Goal: Information Seeking & Learning: Learn about a topic

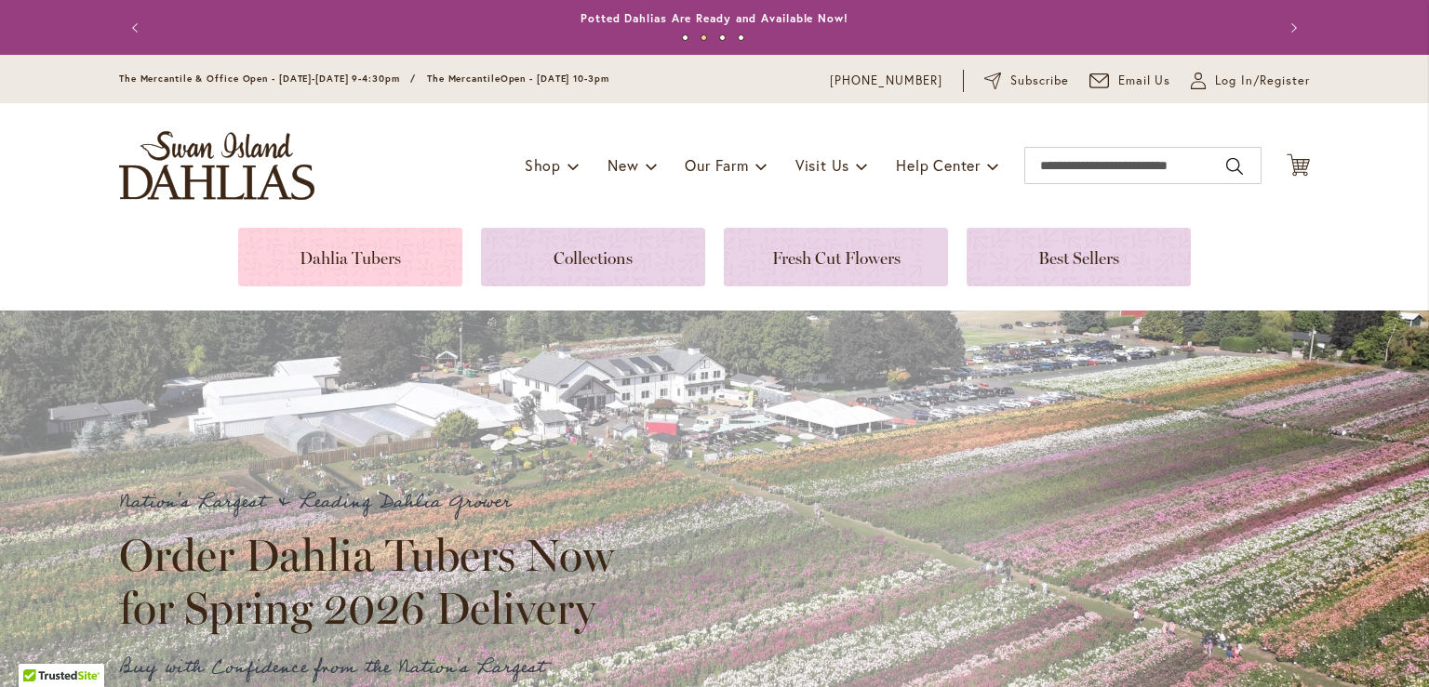
click at [376, 252] on link at bounding box center [350, 257] width 224 height 59
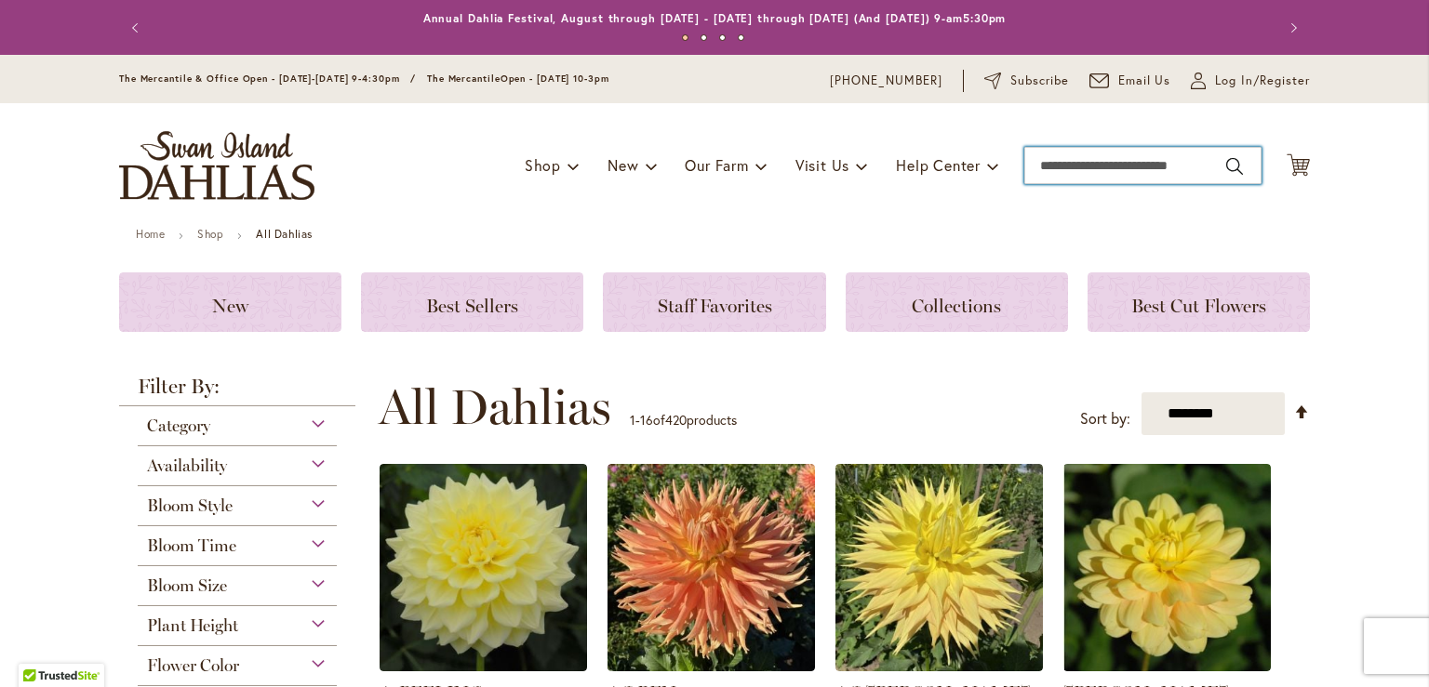
click at [1054, 165] on input "Search" at bounding box center [1142, 165] width 237 height 37
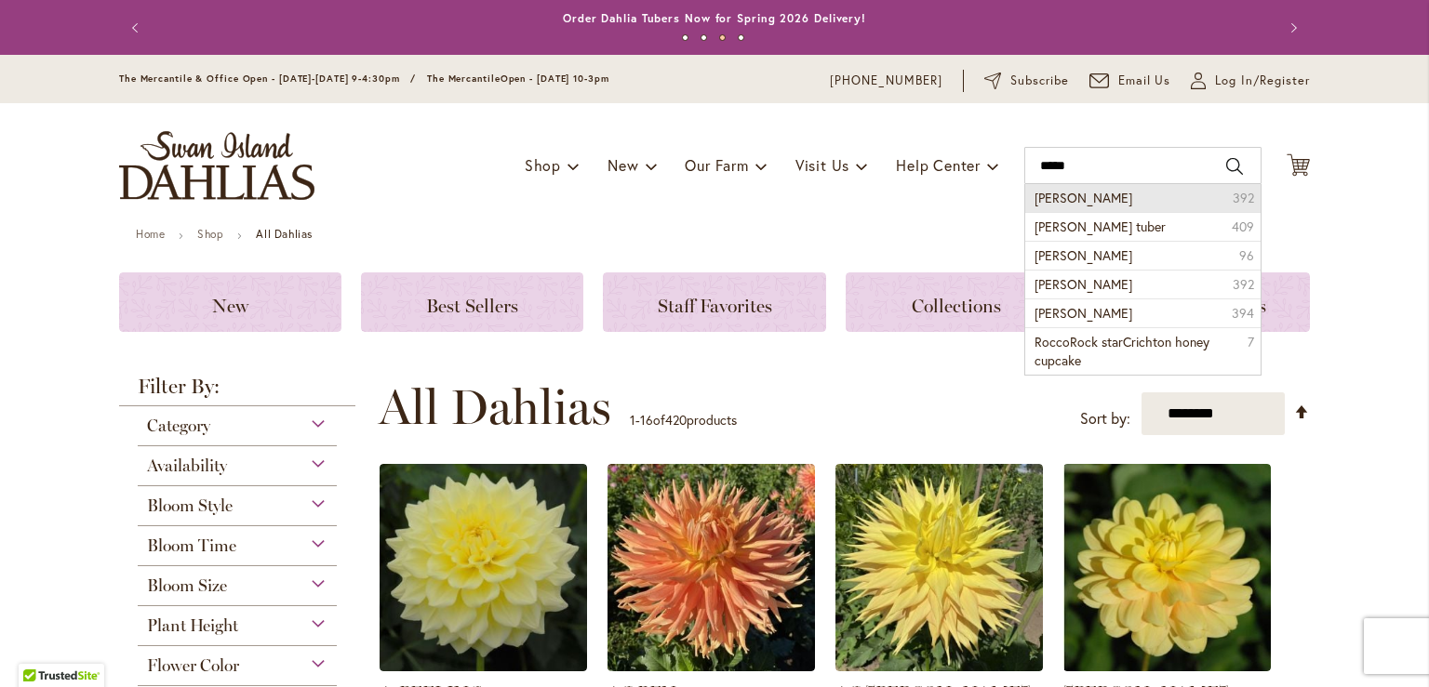
click at [1070, 195] on span "[PERSON_NAME]" at bounding box center [1083, 198] width 98 height 18
type input "**********"
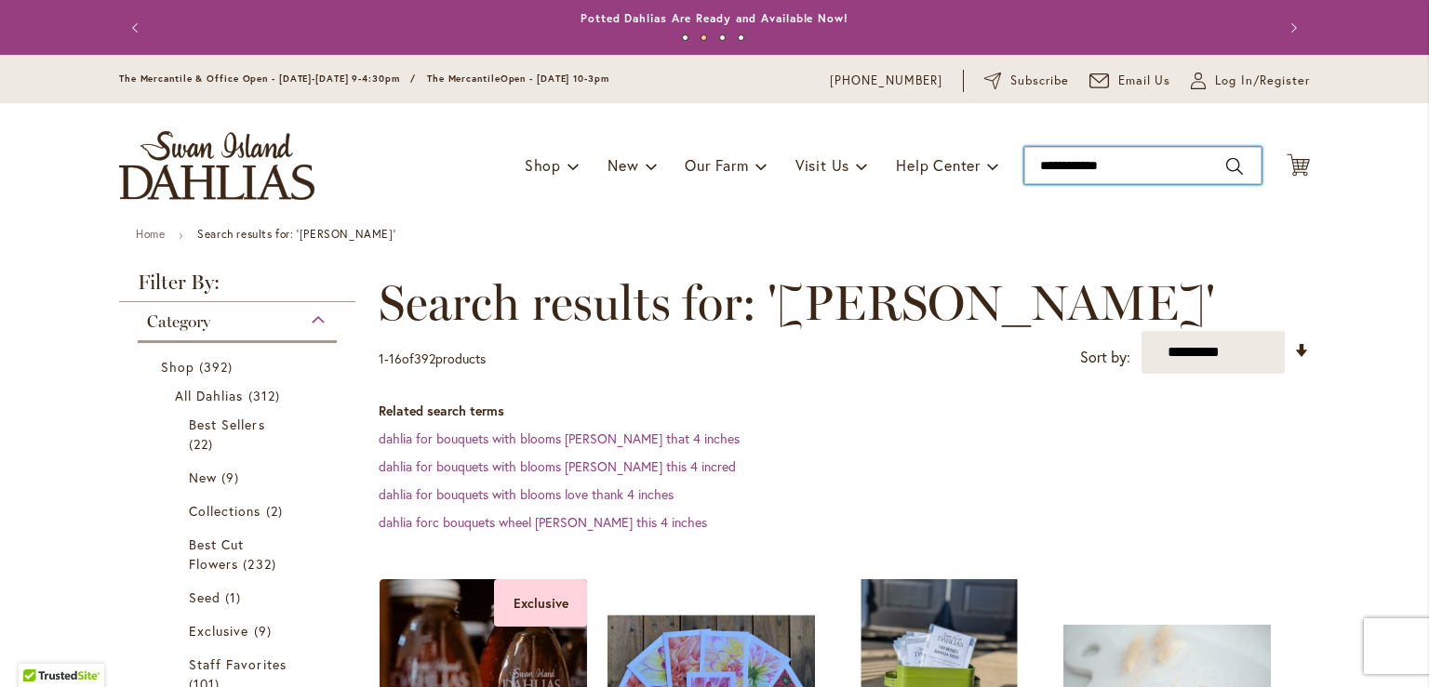
click at [1120, 163] on input "**********" at bounding box center [1142, 165] width 237 height 37
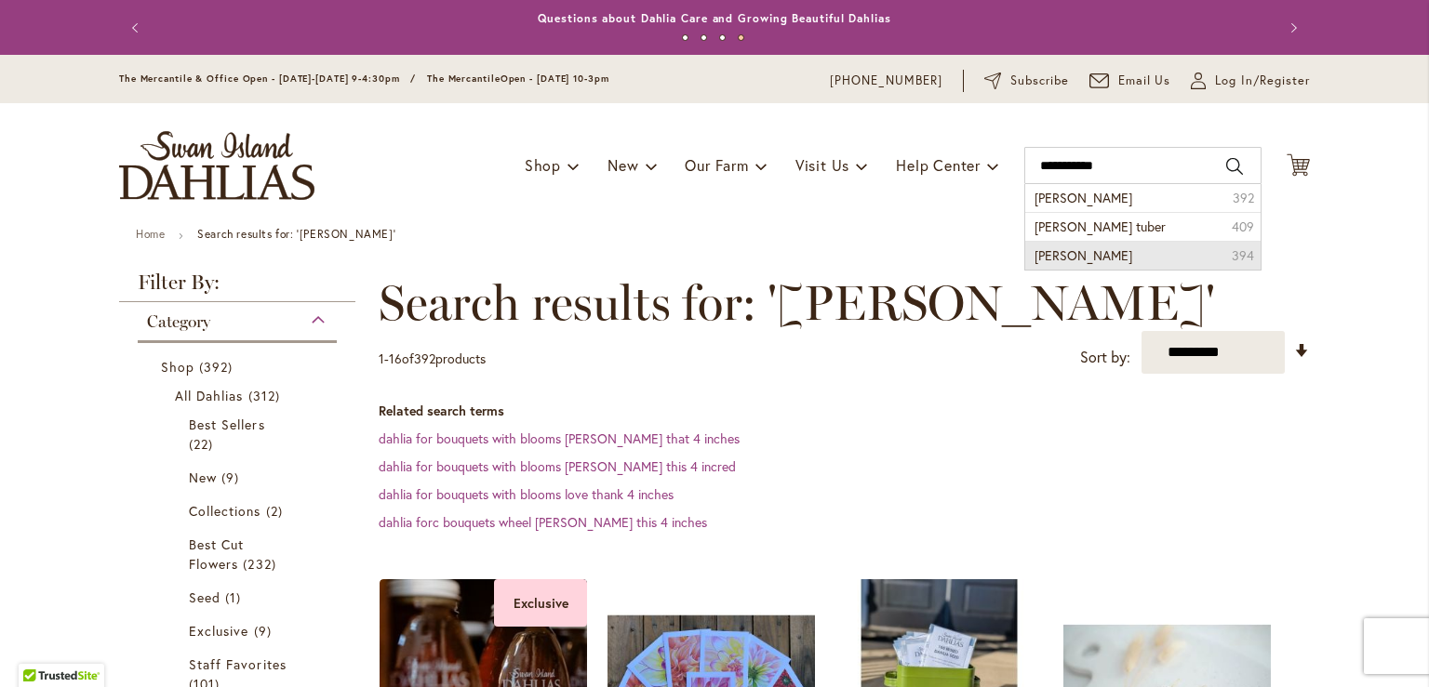
click at [1073, 260] on span "rocco dahlias" at bounding box center [1083, 256] width 98 height 18
type input "**********"
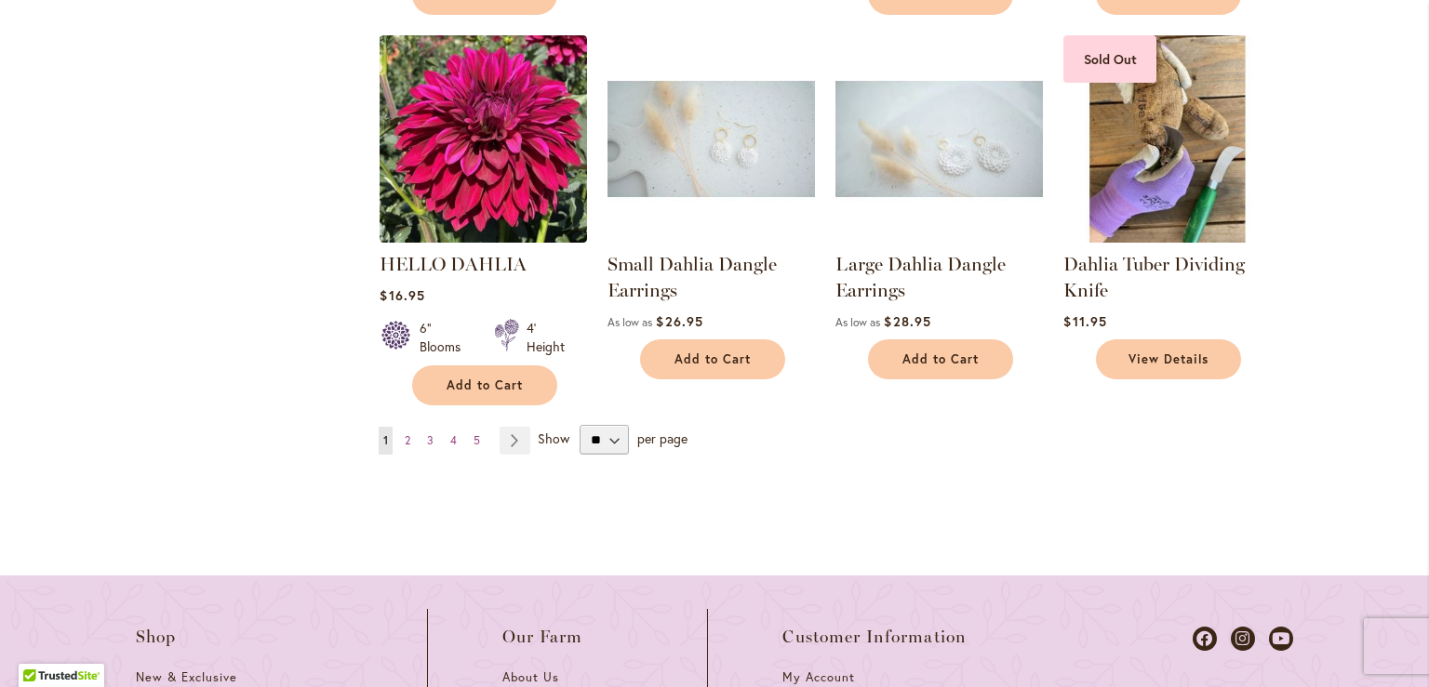
scroll to position [1860, 0]
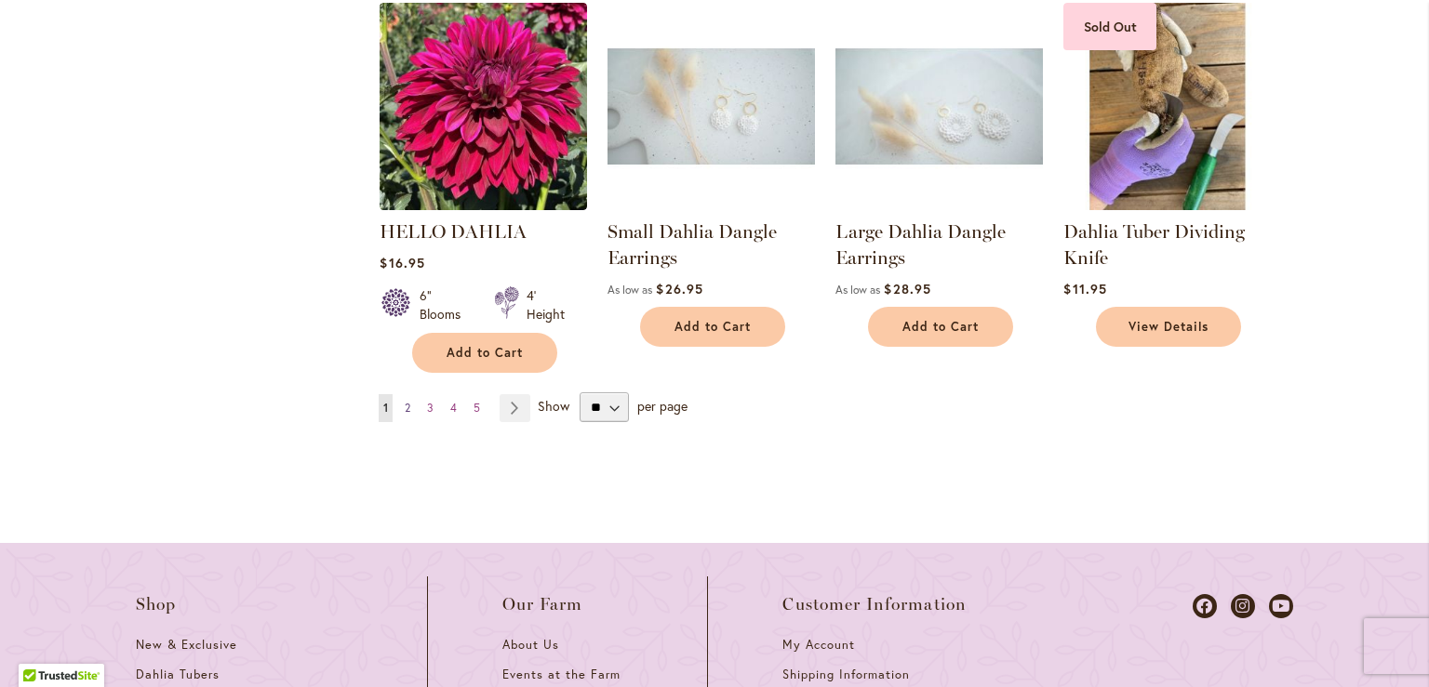
click at [405, 401] on span "2" at bounding box center [408, 408] width 6 height 14
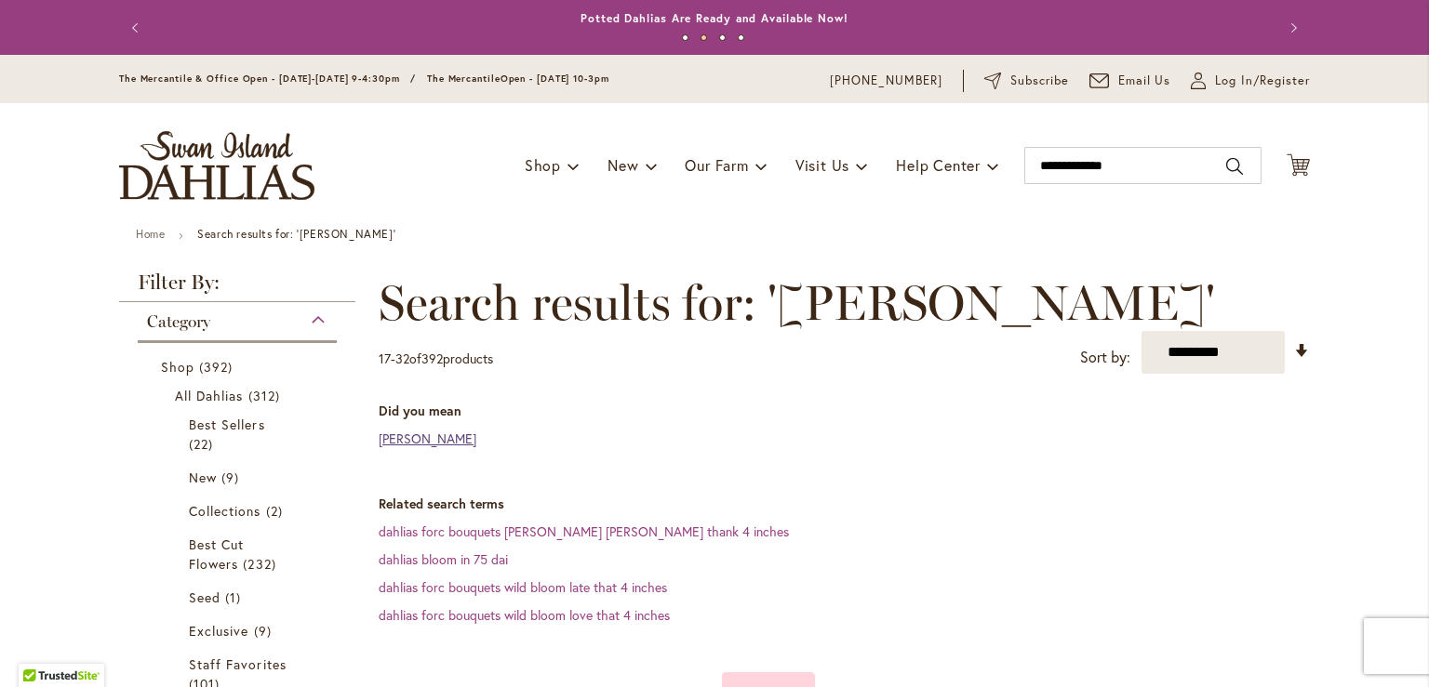
click at [422, 433] on link "rocco dahlia" at bounding box center [428, 439] width 98 height 18
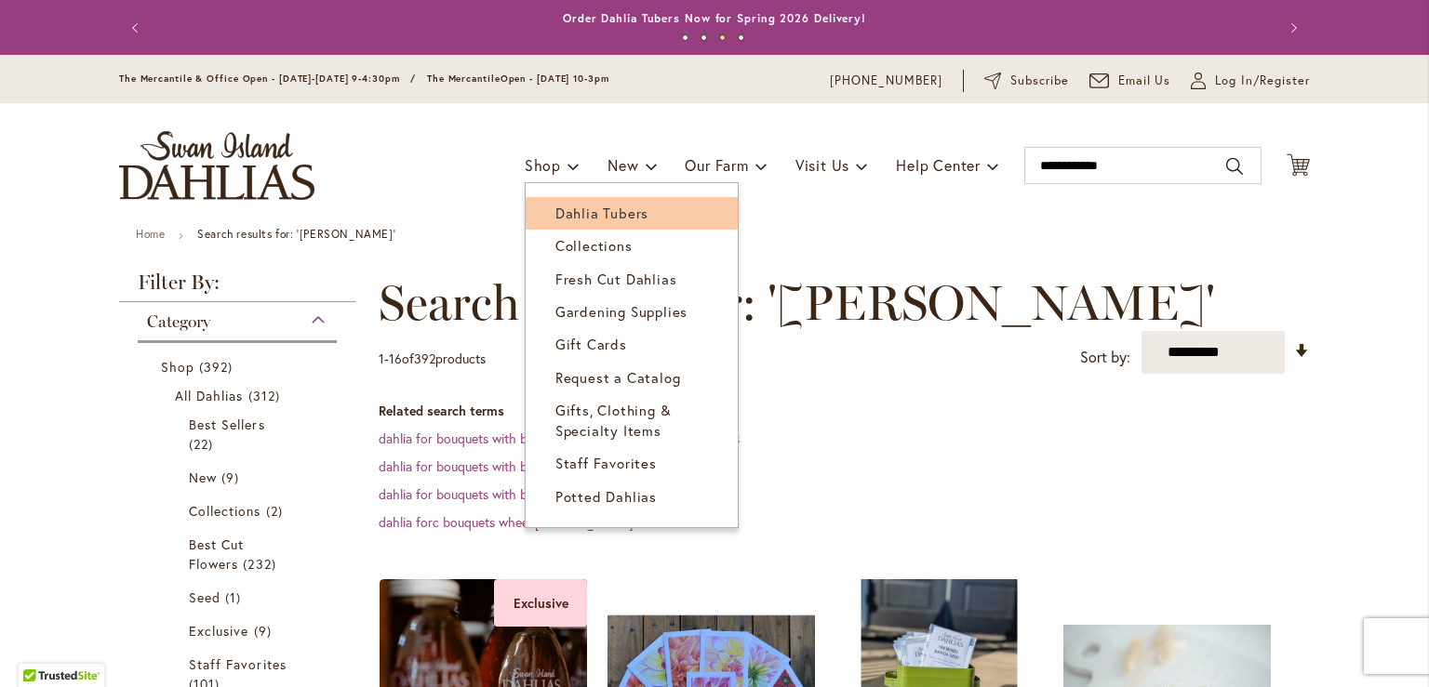
click at [577, 212] on span "Dahlia Tubers" at bounding box center [601, 213] width 93 height 19
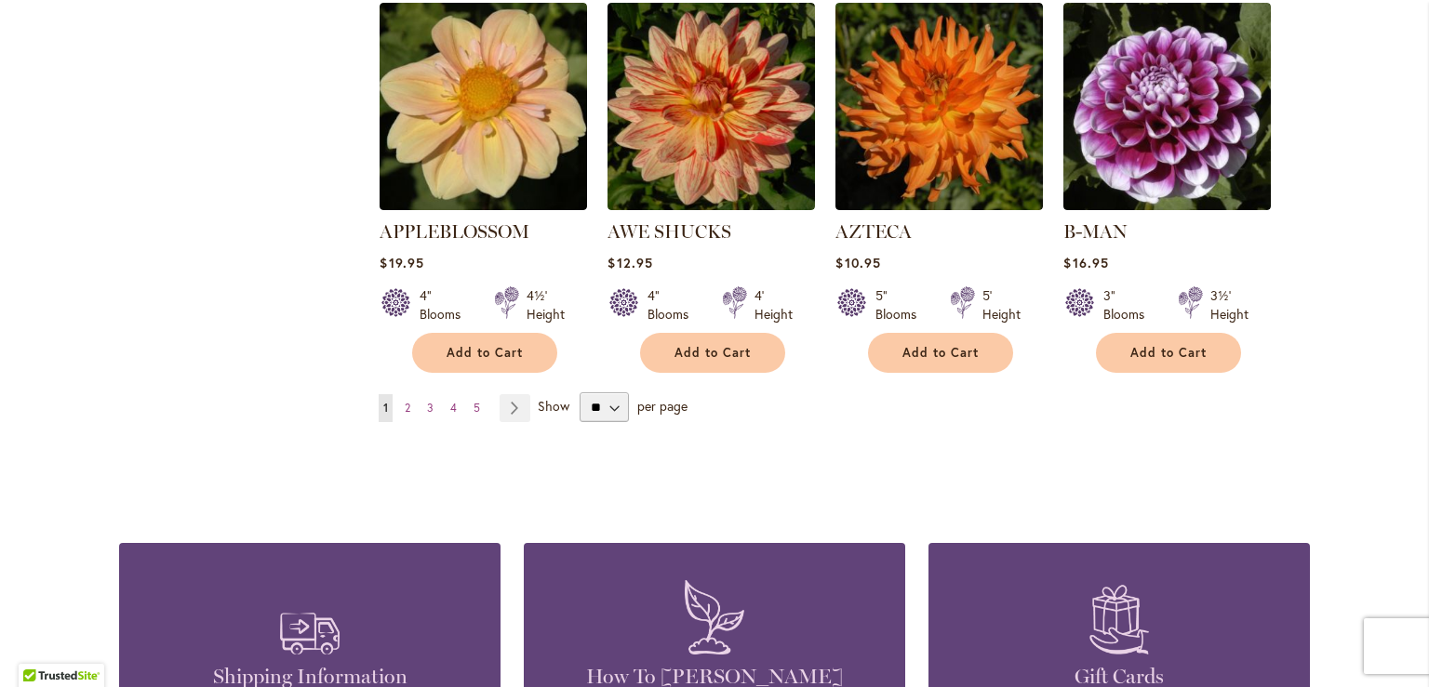
scroll to position [1674, 0]
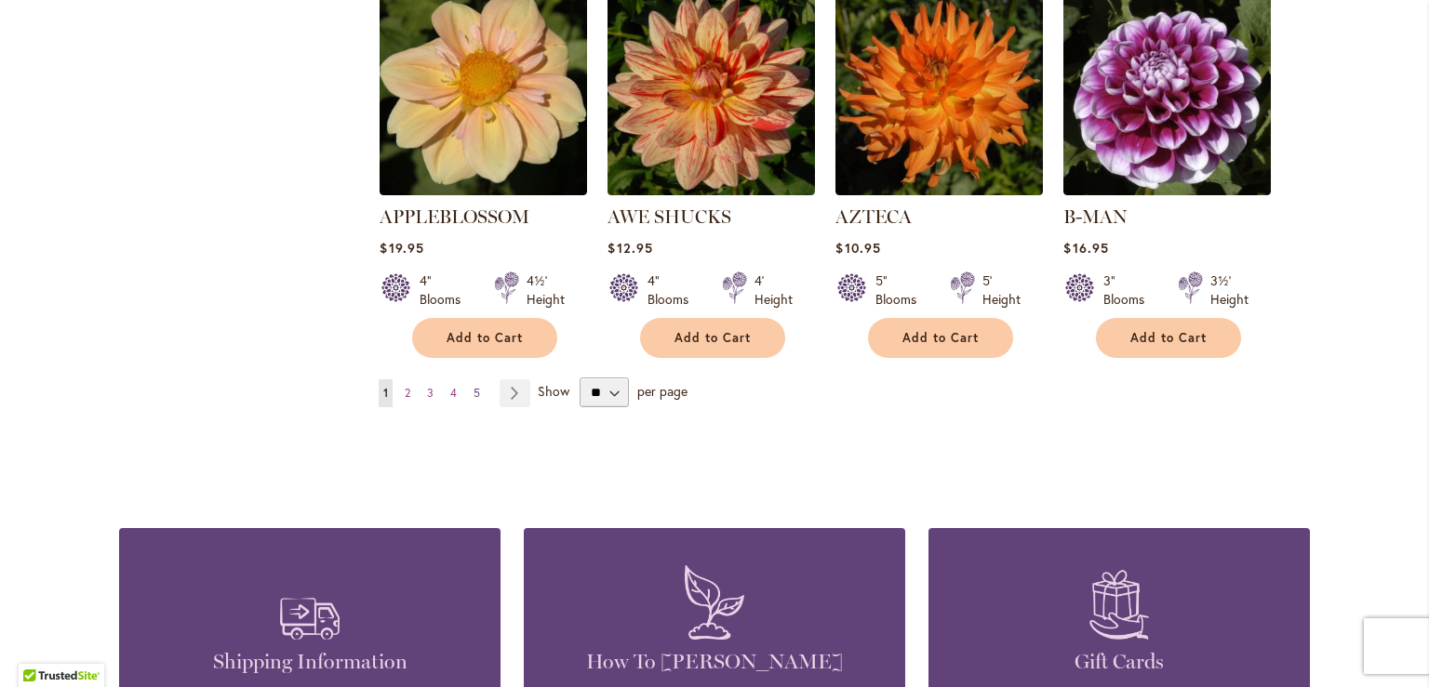
click at [473, 386] on span "5" at bounding box center [476, 393] width 7 height 14
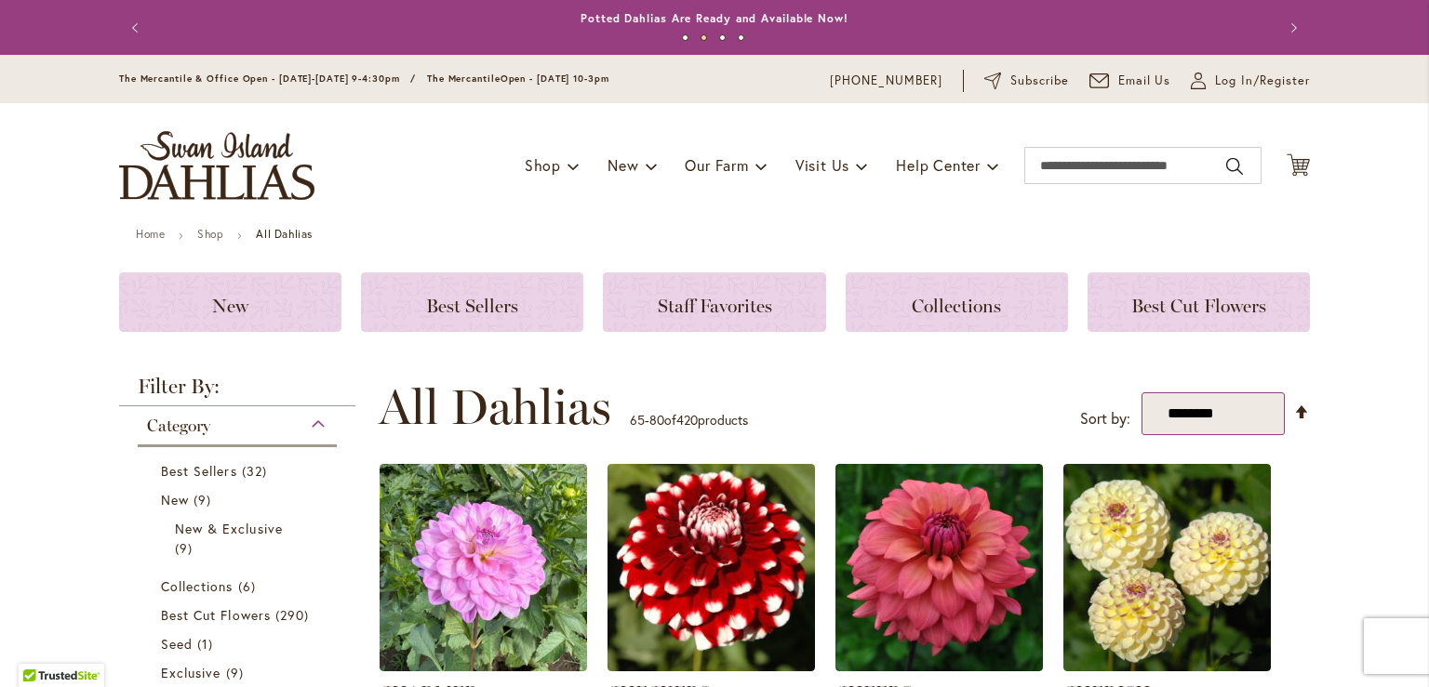
click at [1194, 411] on select "**********" at bounding box center [1212, 414] width 143 height 43
select select "****"
click at [1141, 393] on select "**********" at bounding box center [1212, 414] width 143 height 43
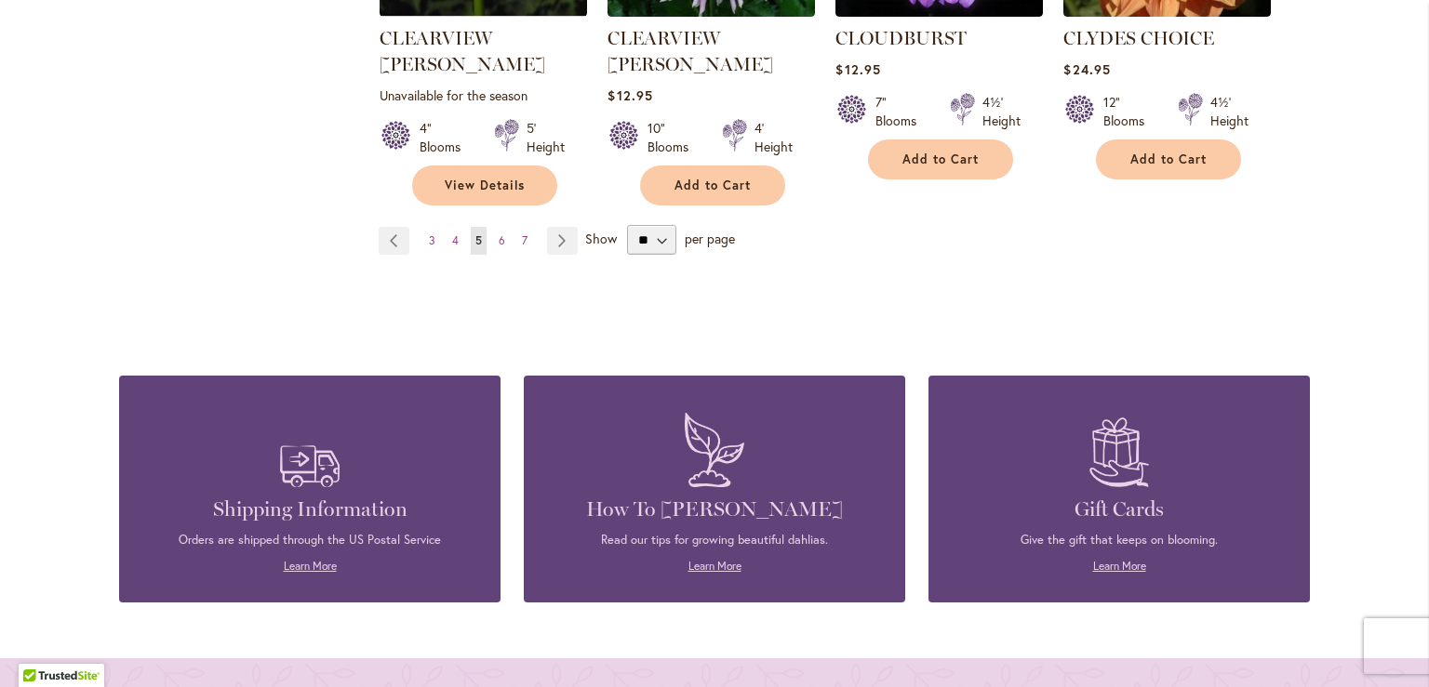
scroll to position [1767, 0]
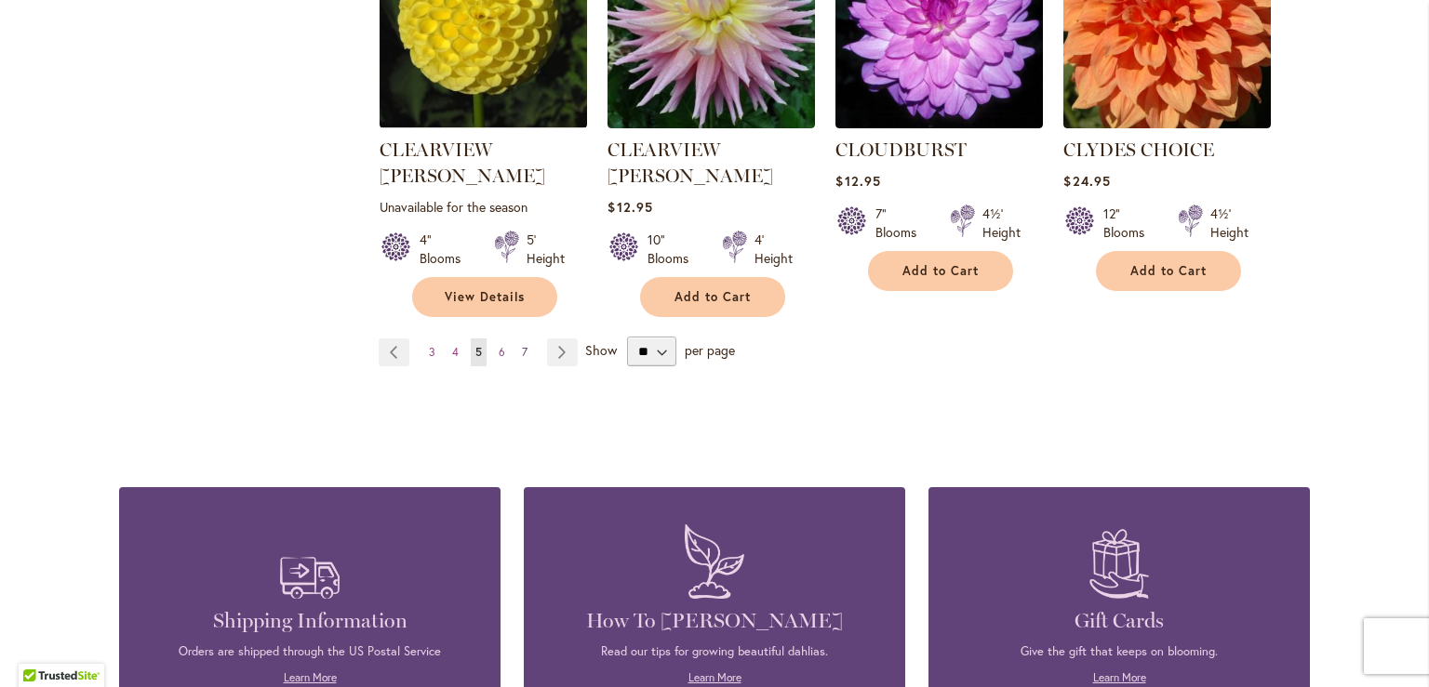
click at [522, 345] on span "7" at bounding box center [525, 352] width 6 height 14
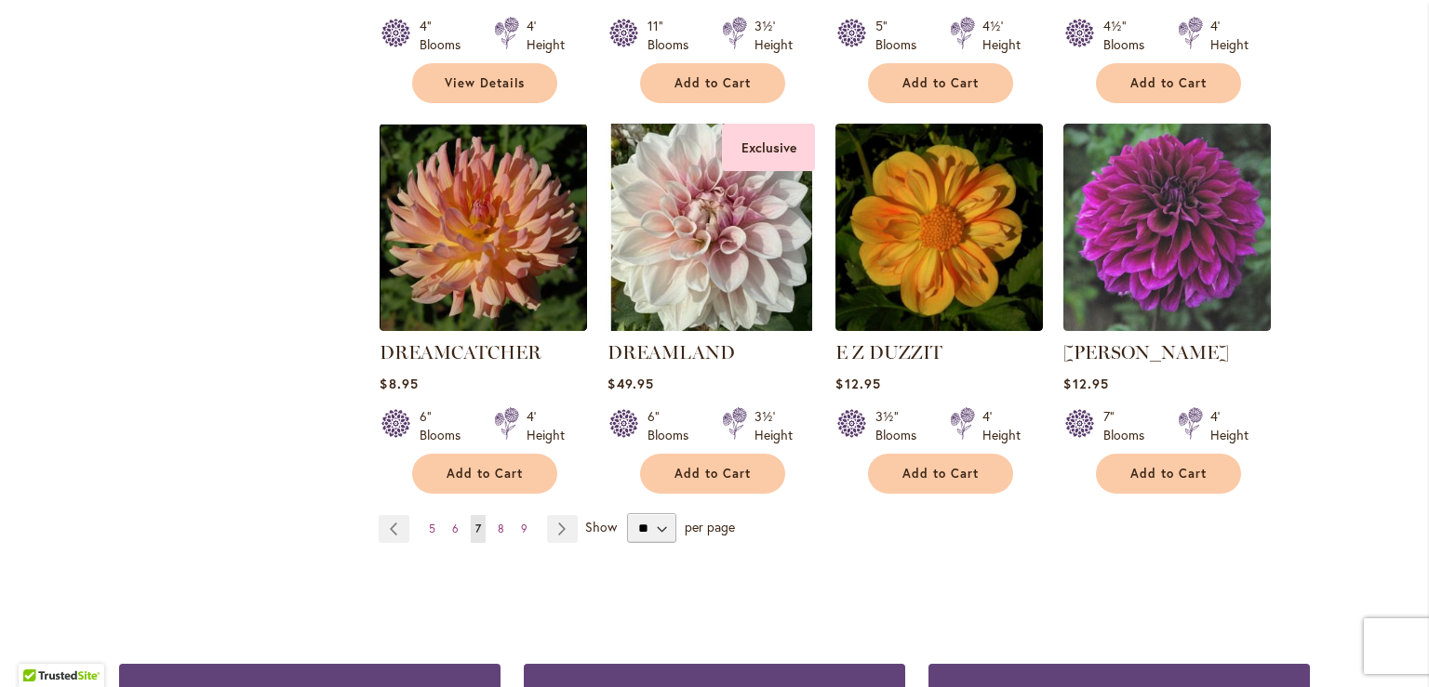
scroll to position [1581, 0]
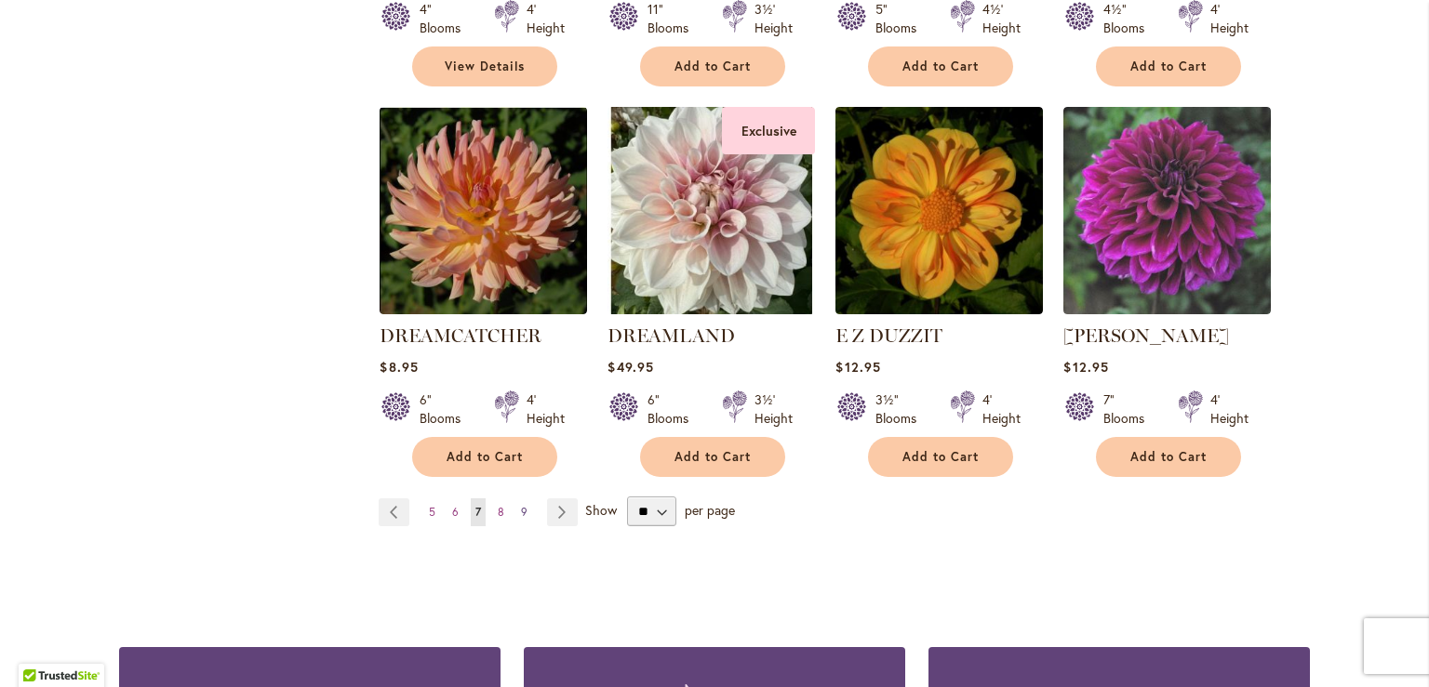
click at [521, 505] on span "9" at bounding box center [524, 512] width 7 height 14
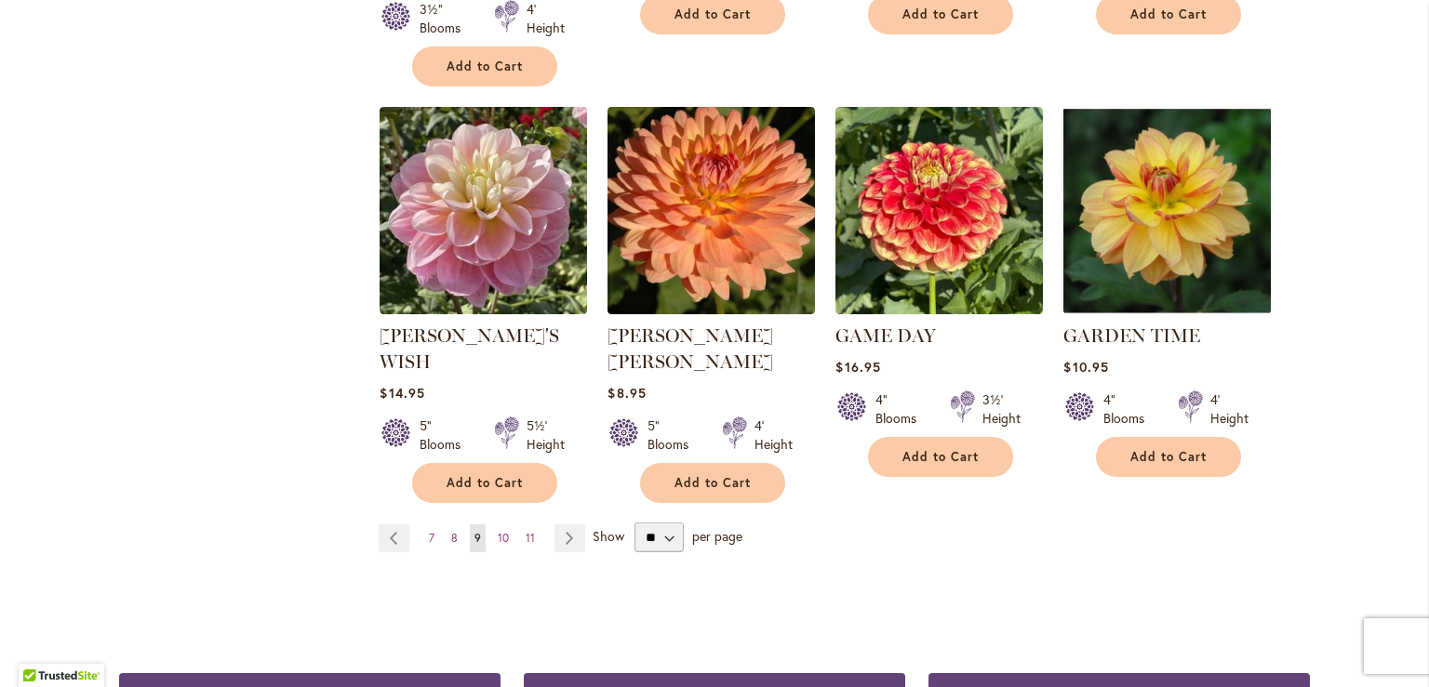
scroll to position [1674, 0]
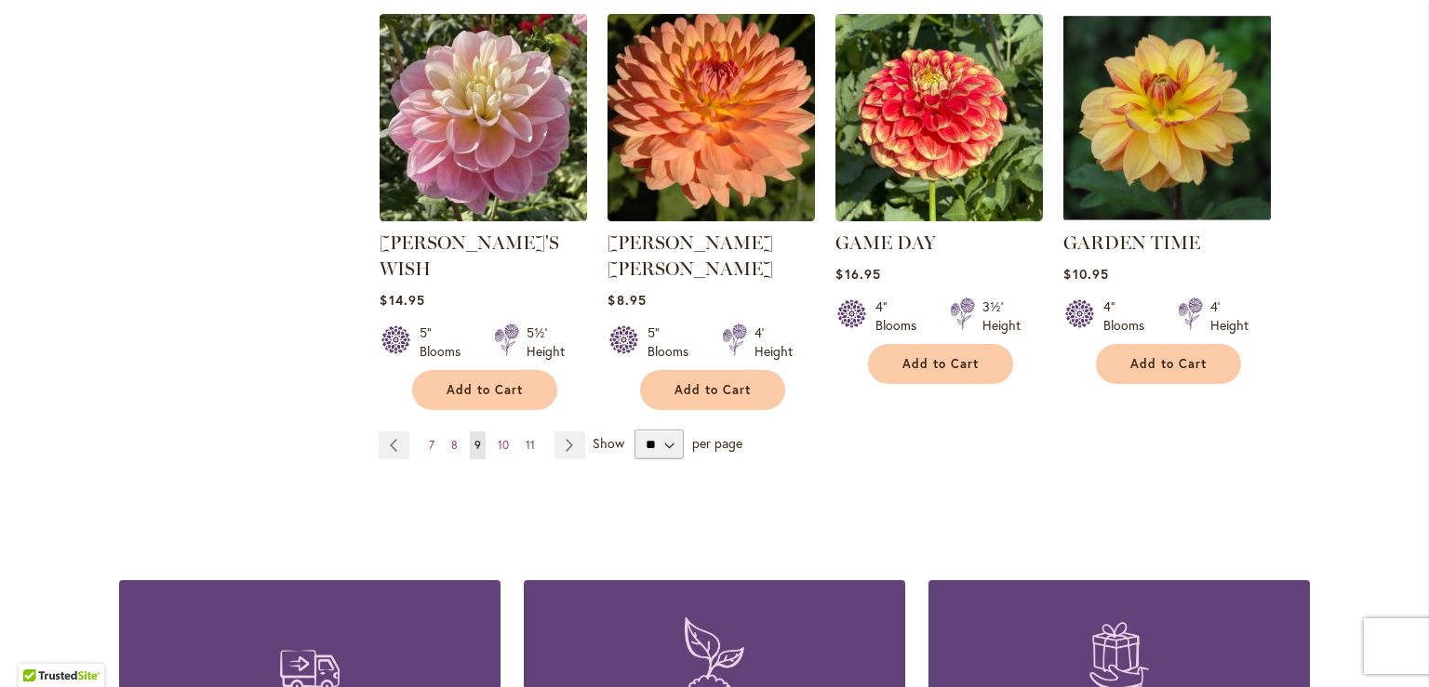
click at [526, 438] on span "11" at bounding box center [530, 445] width 9 height 14
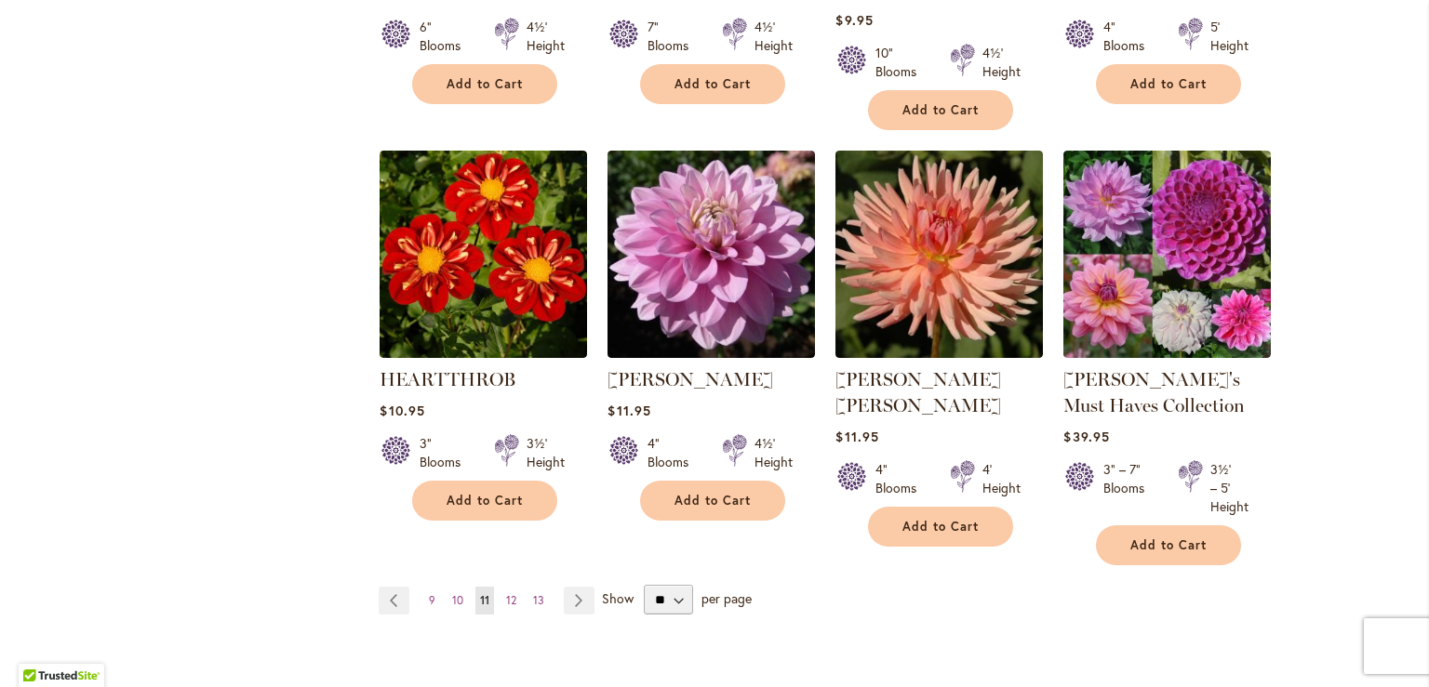
scroll to position [1581, 0]
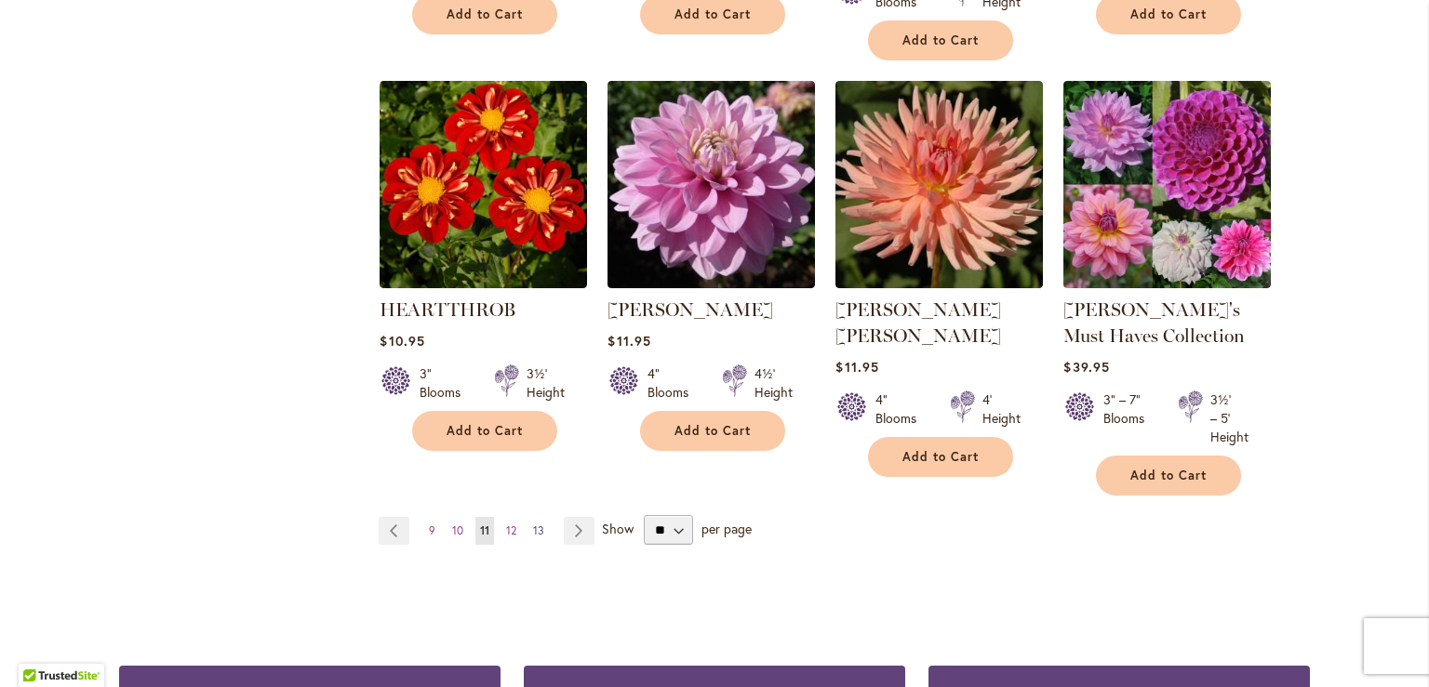
click at [533, 525] on span "13" at bounding box center [538, 531] width 11 height 14
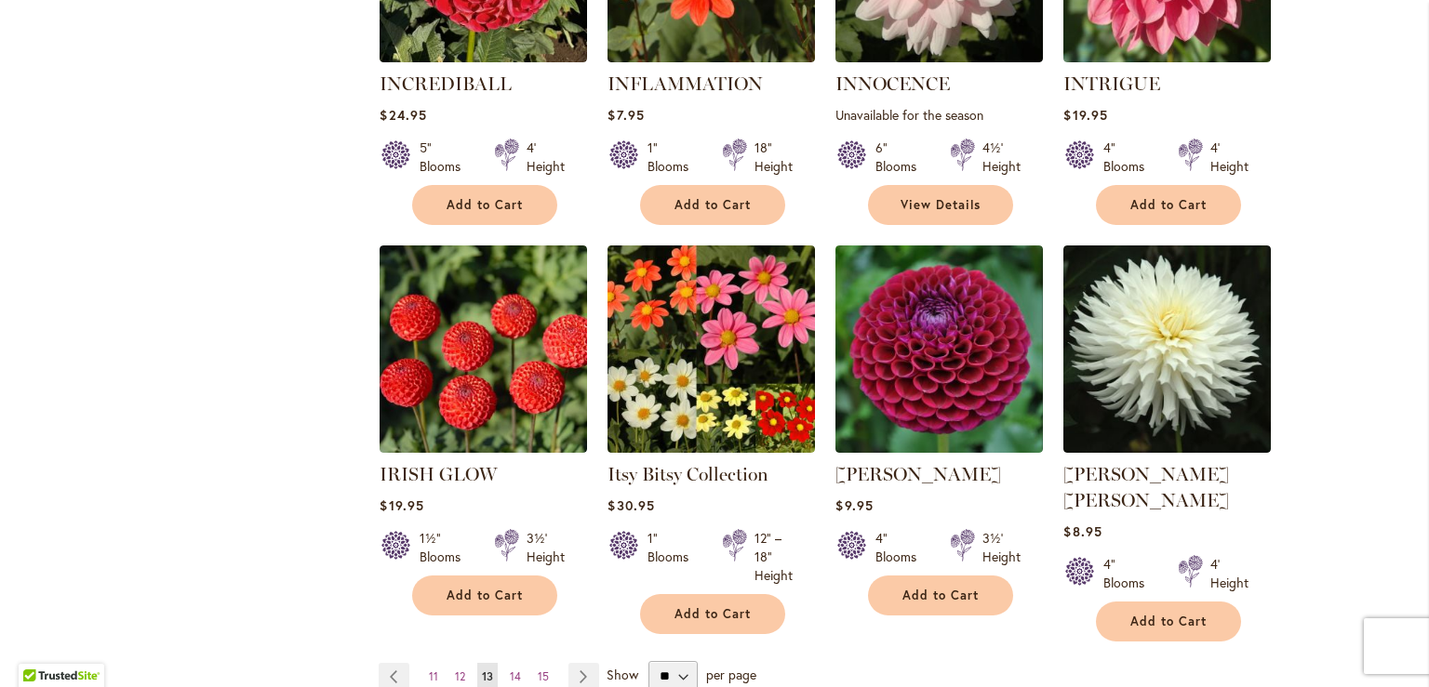
scroll to position [1488, 0]
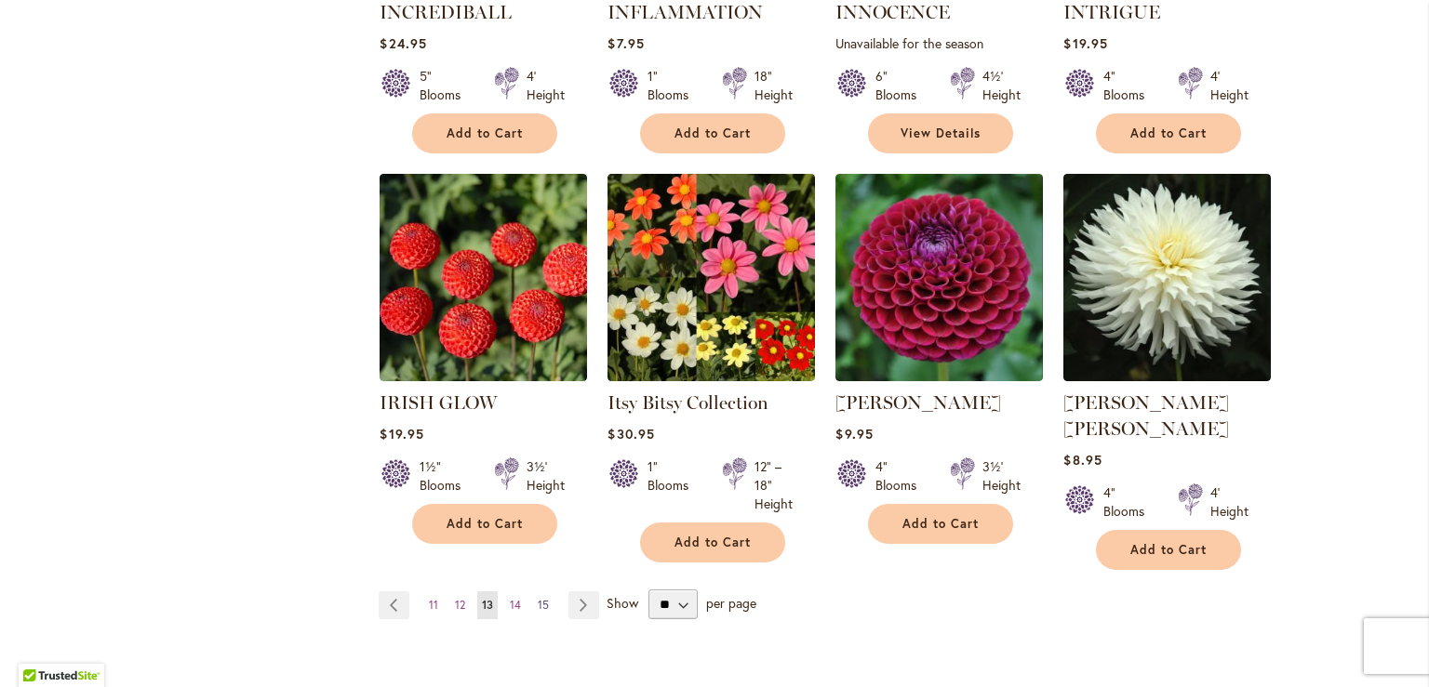
click at [538, 598] on span "15" at bounding box center [543, 605] width 11 height 14
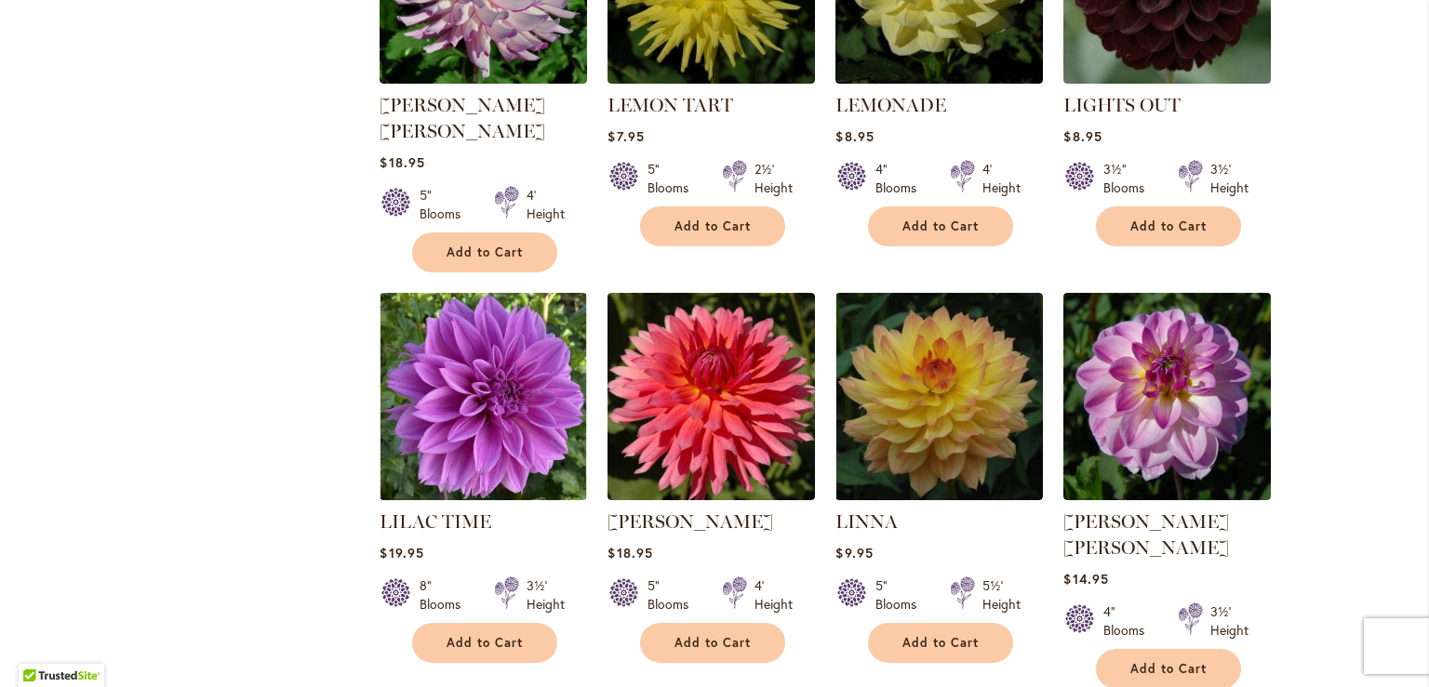
scroll to position [1488, 0]
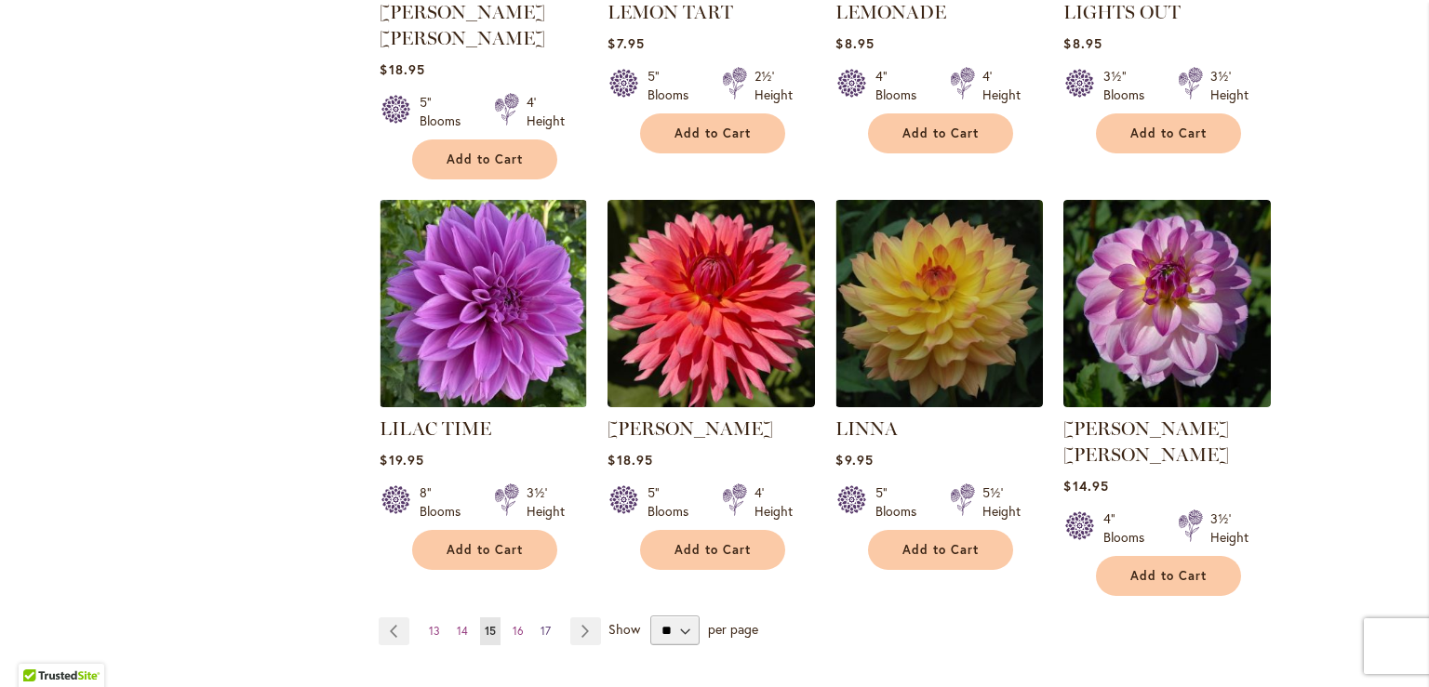
click at [540, 624] on span "17" at bounding box center [545, 631] width 10 height 14
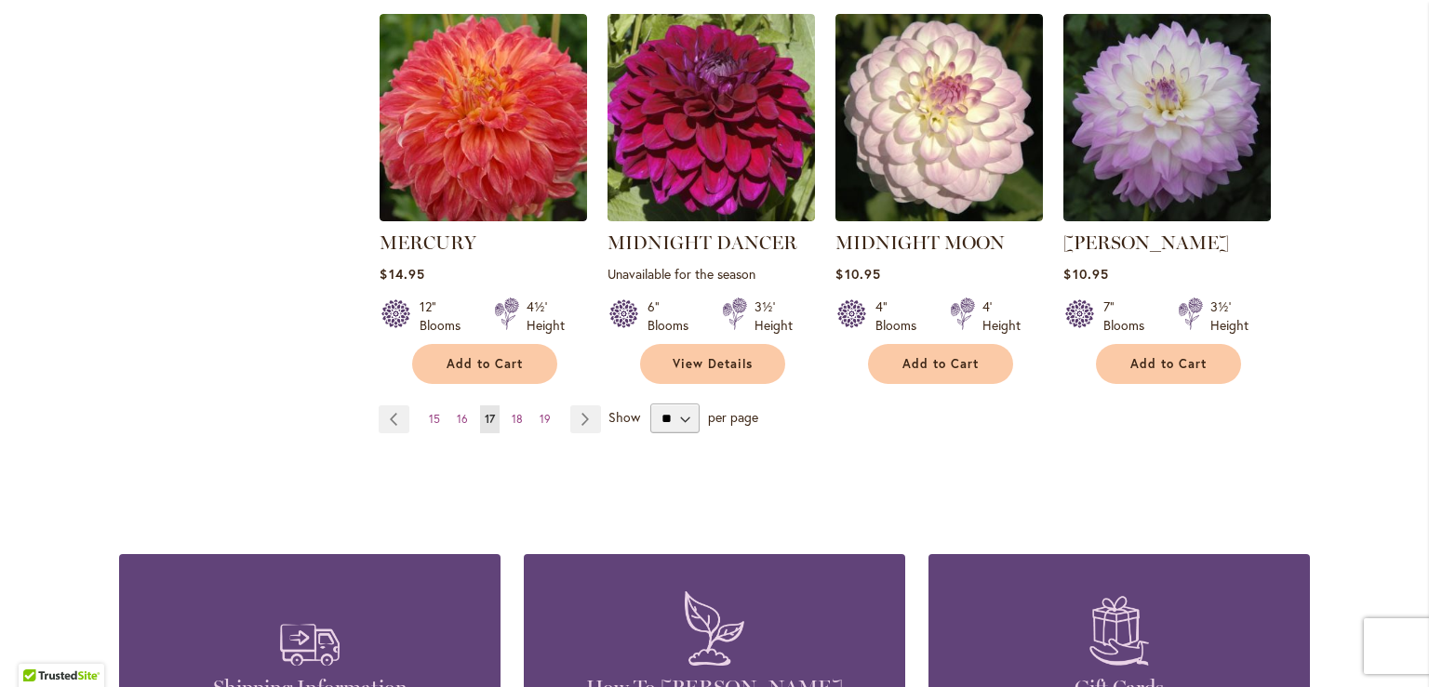
scroll to position [1581, 0]
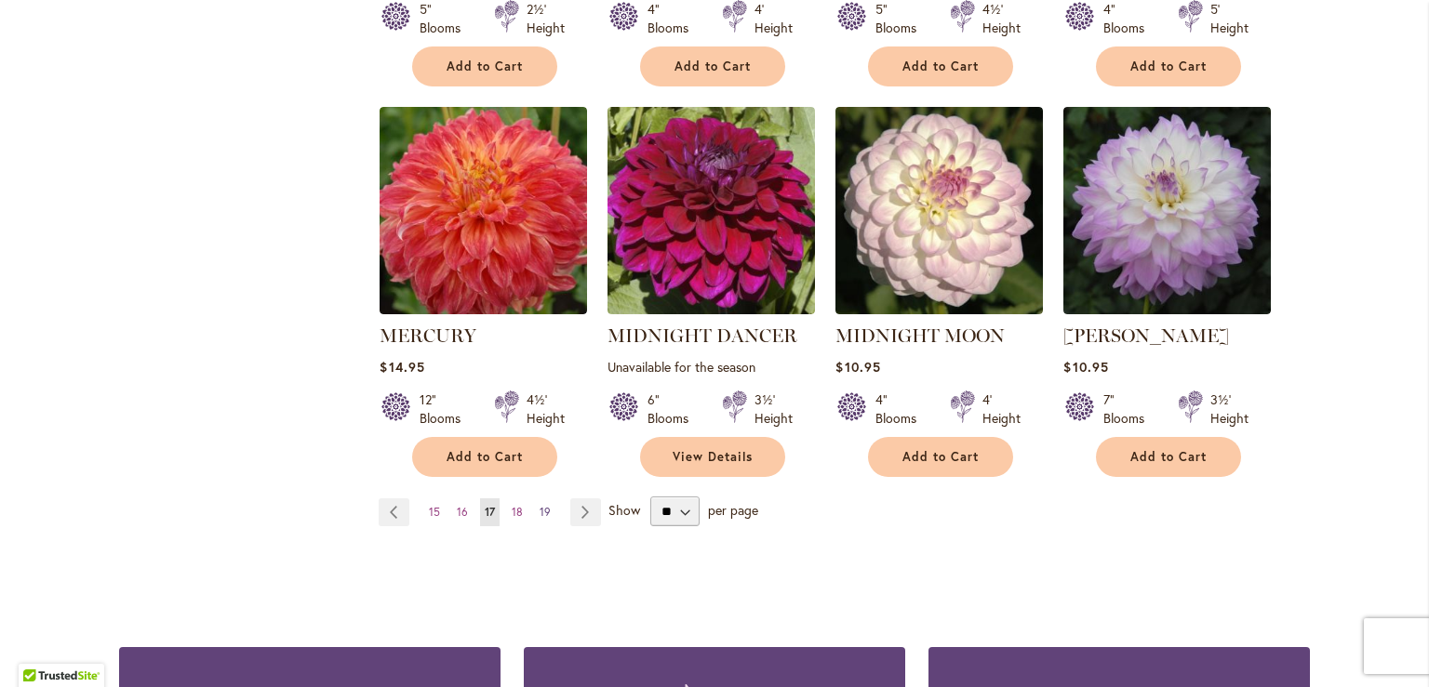
click at [540, 505] on span "19" at bounding box center [545, 512] width 11 height 14
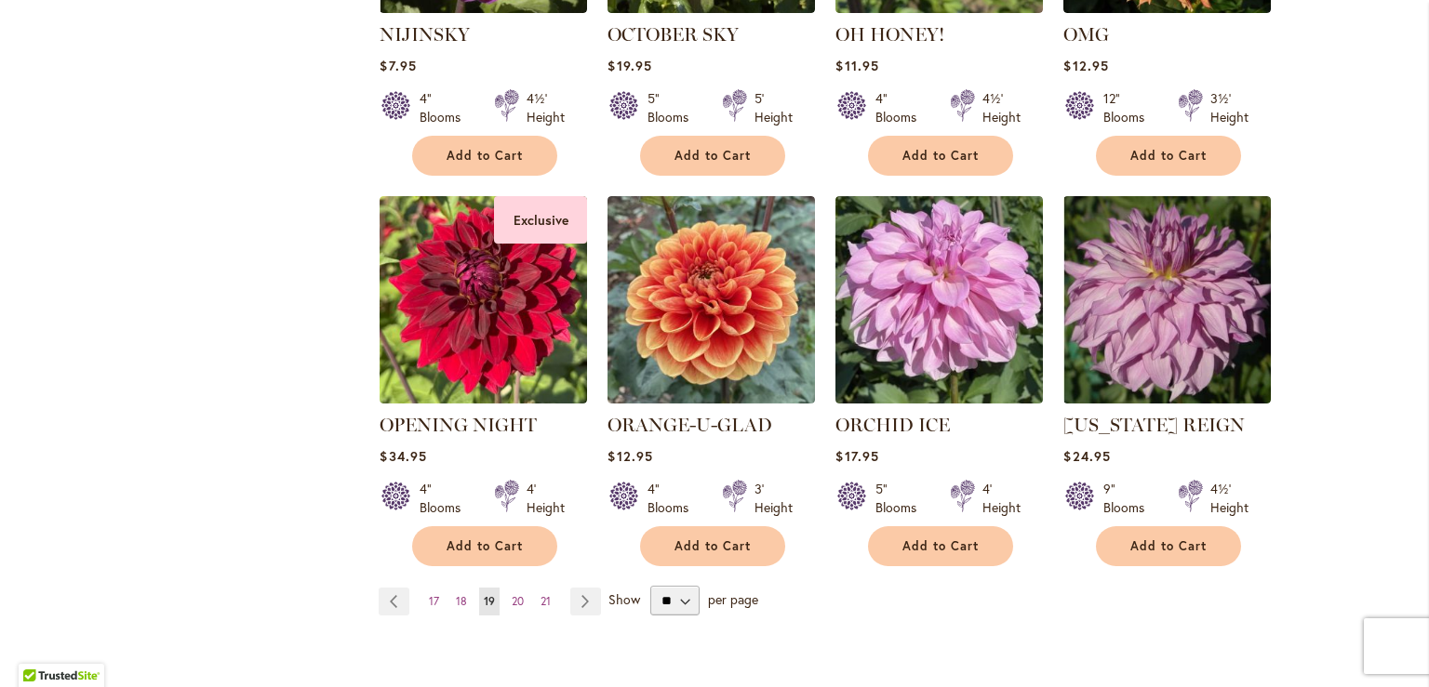
scroll to position [1488, 0]
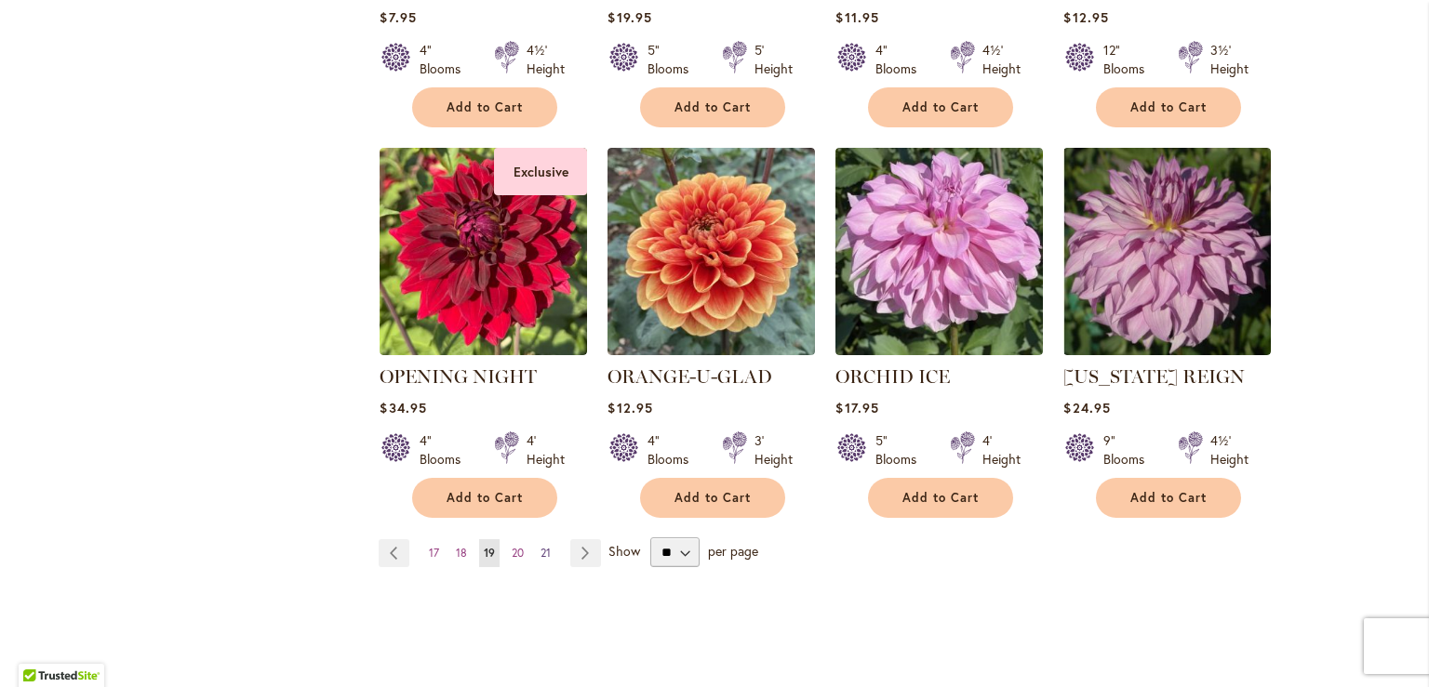
click at [540, 548] on span "21" at bounding box center [545, 553] width 10 height 14
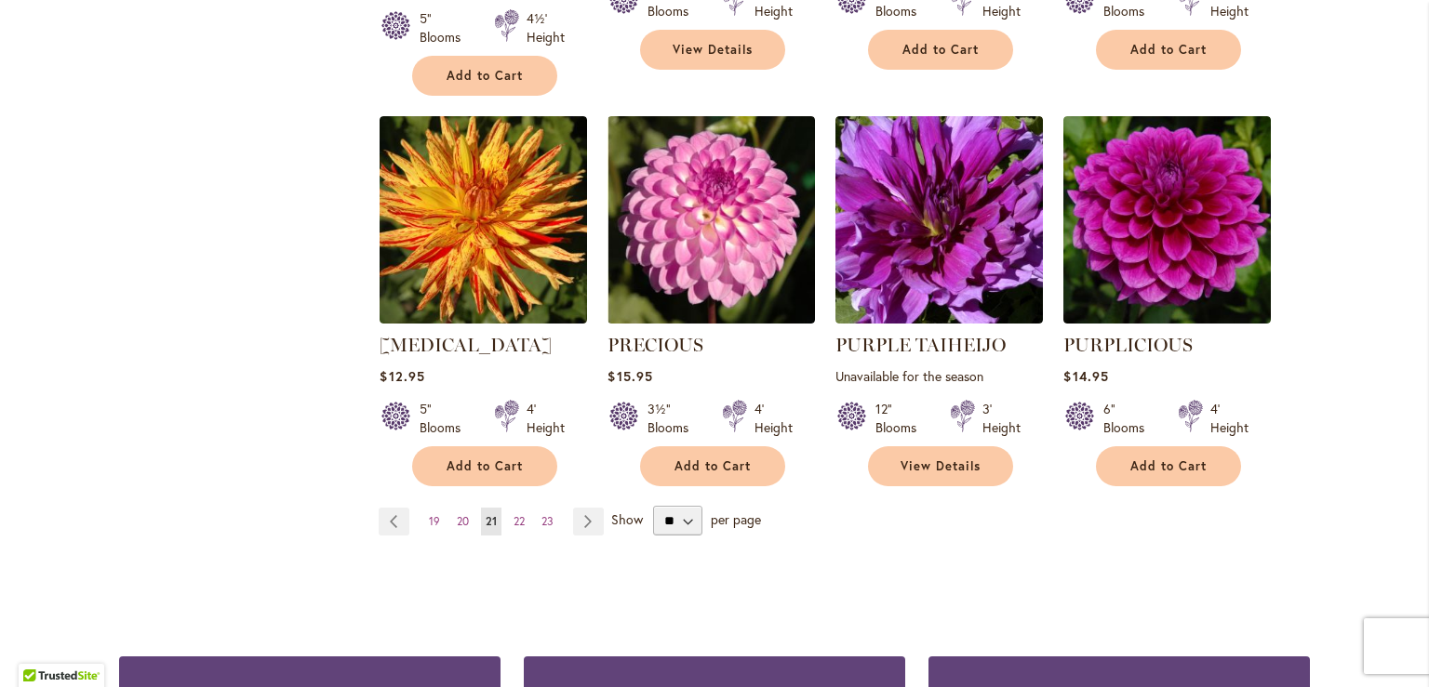
scroll to position [1581, 0]
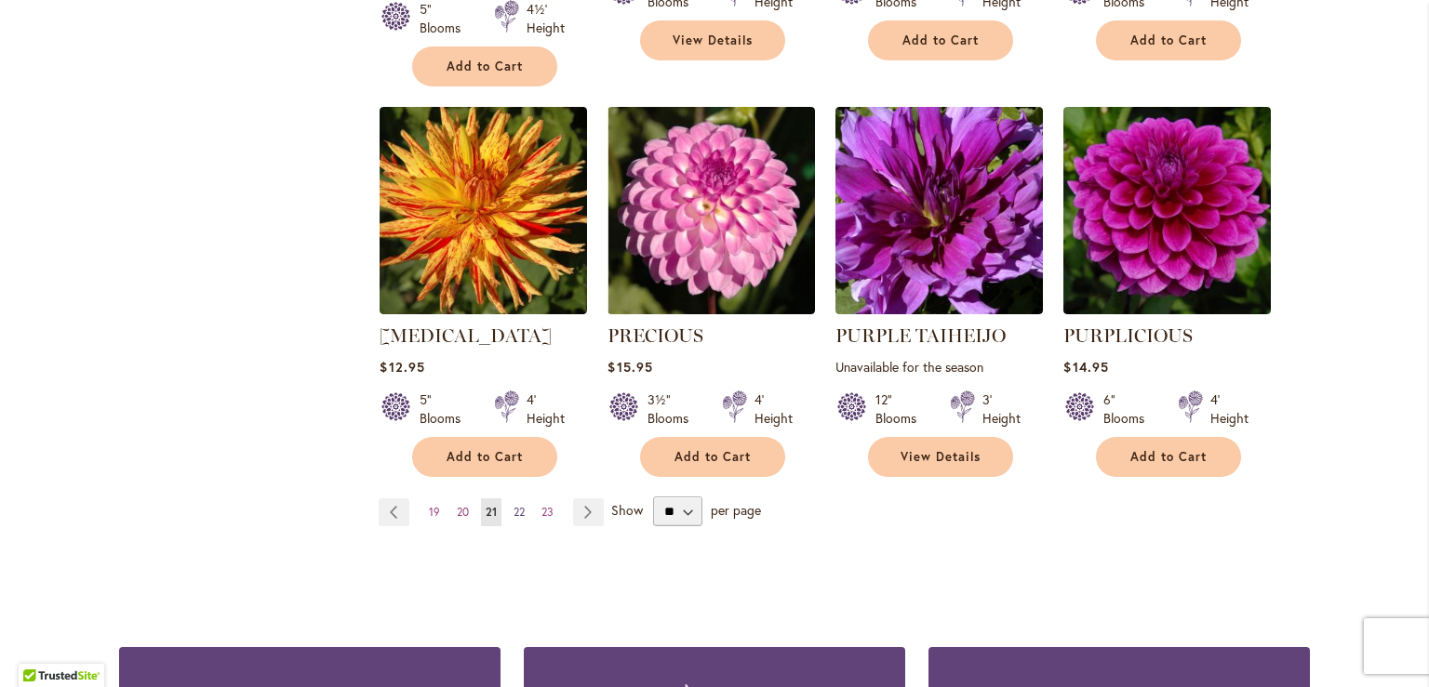
click at [513, 505] on span "22" at bounding box center [518, 512] width 11 height 14
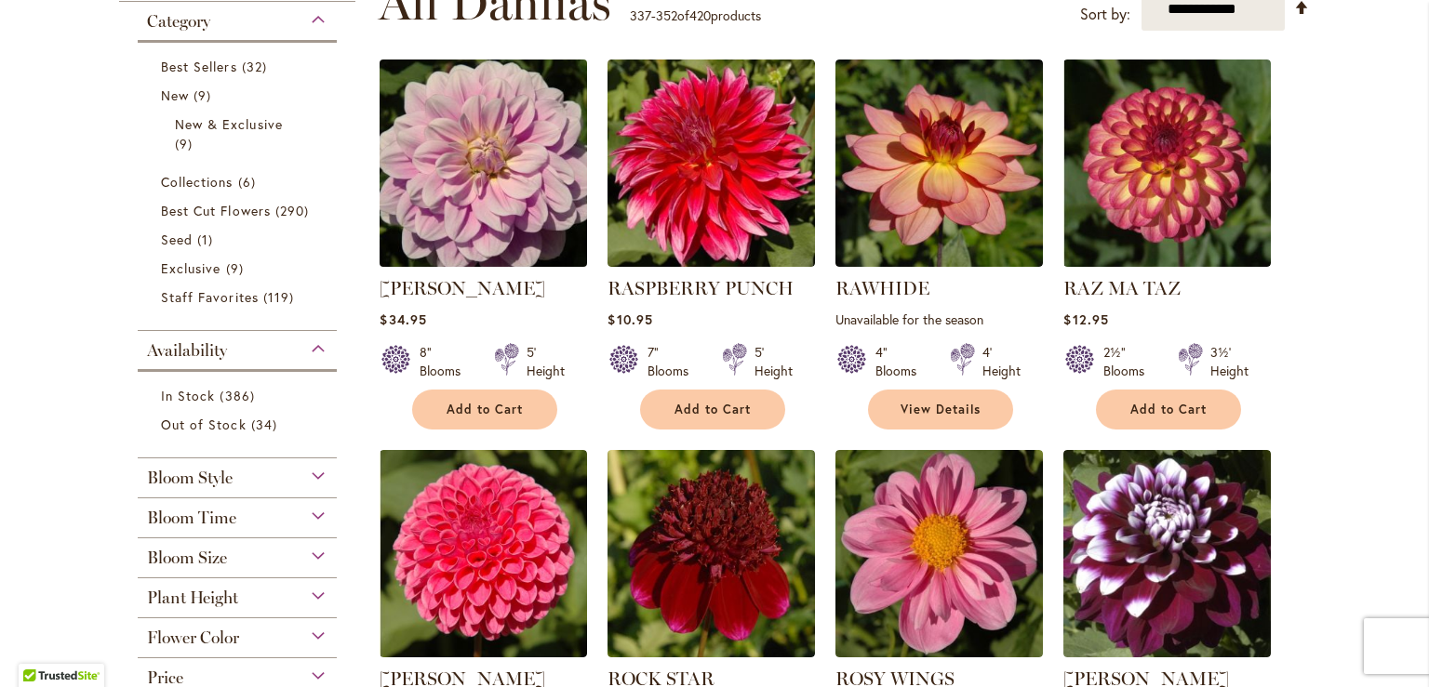
scroll to position [372, 0]
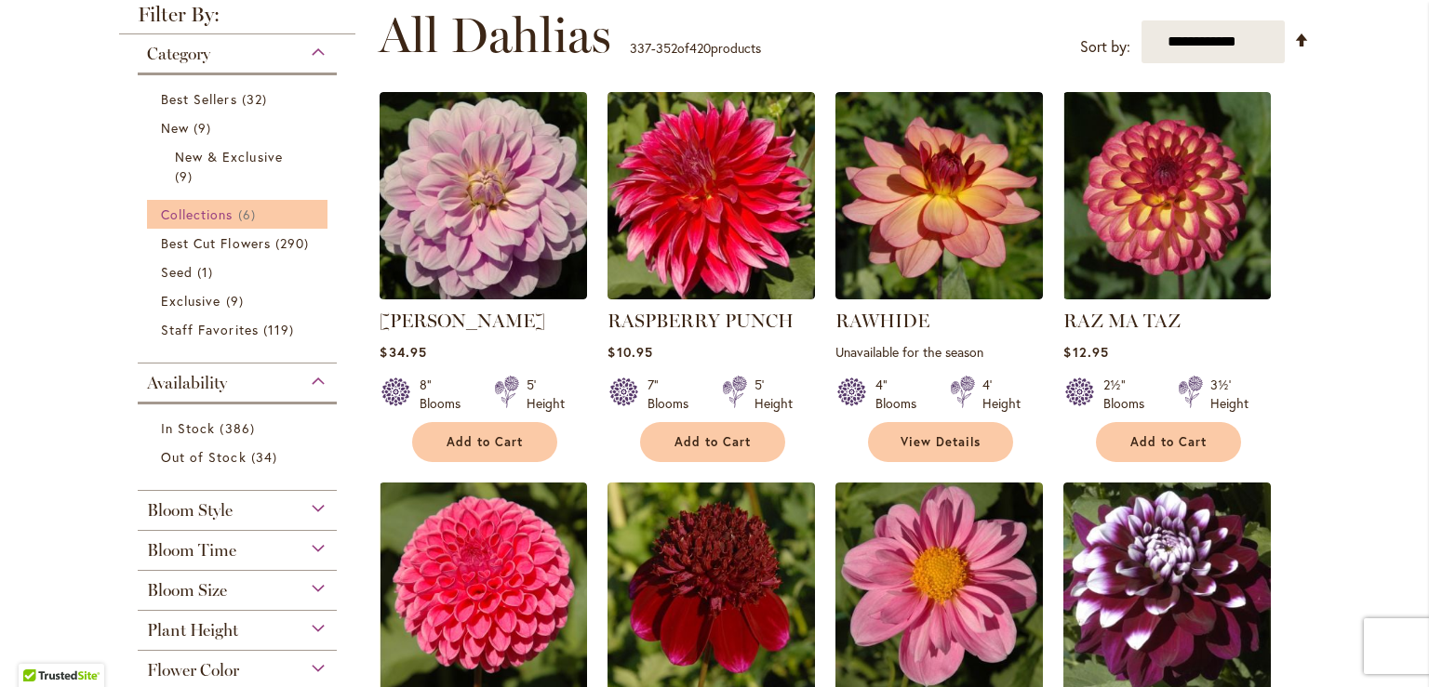
click at [197, 211] on span "Collections" at bounding box center [197, 215] width 73 height 18
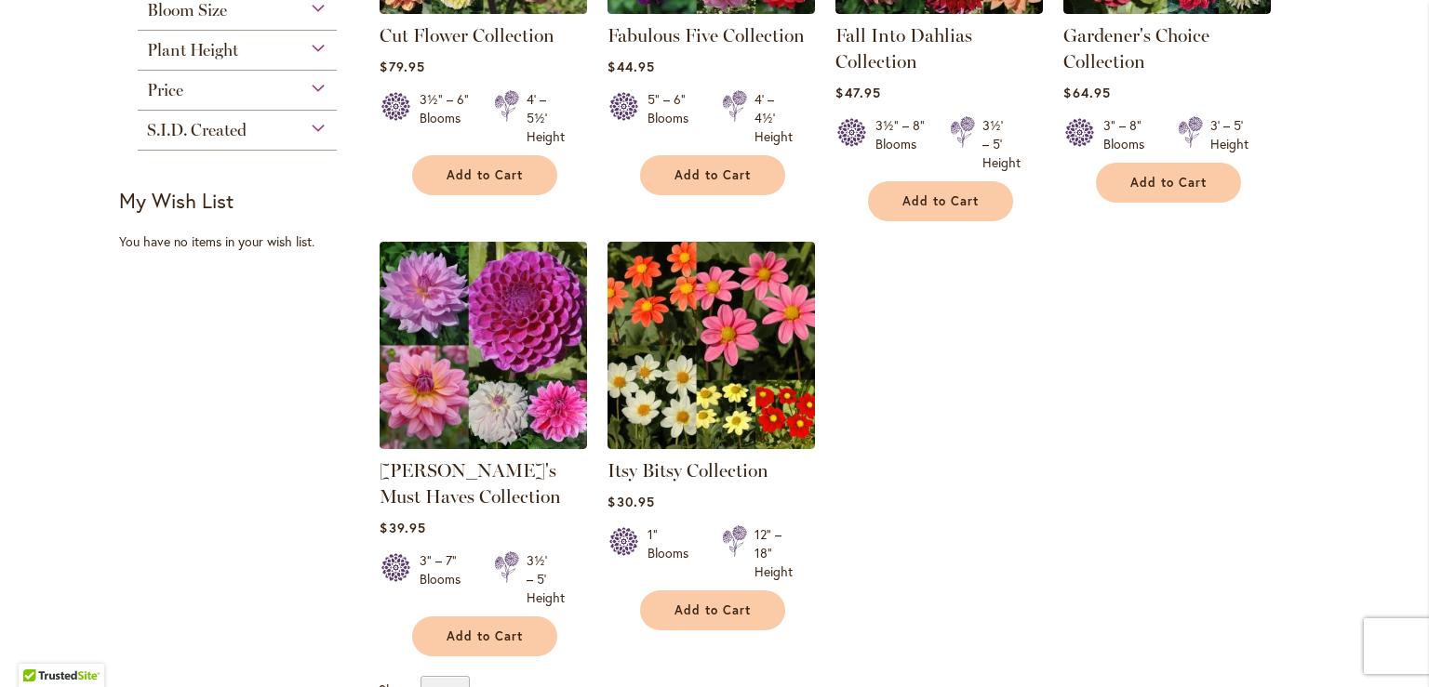
scroll to position [651, 0]
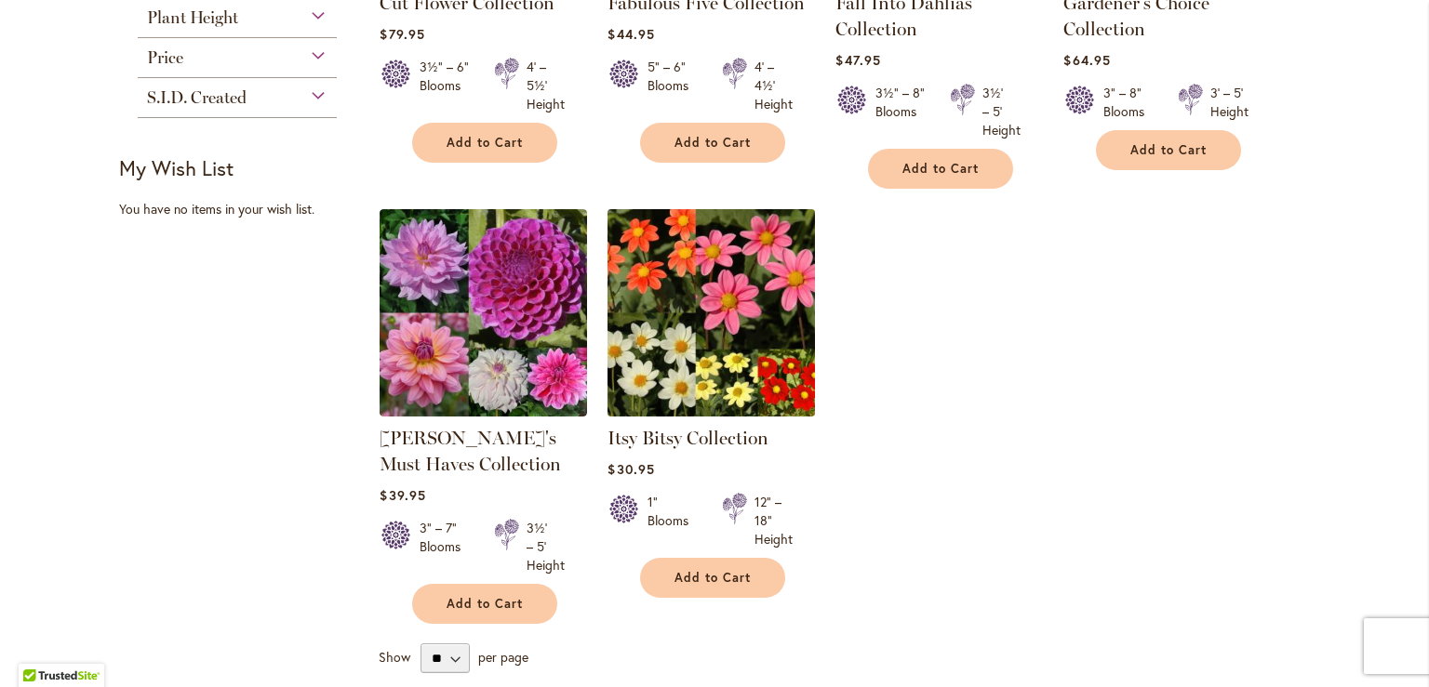
click at [670, 377] on img at bounding box center [712, 313] width 218 height 218
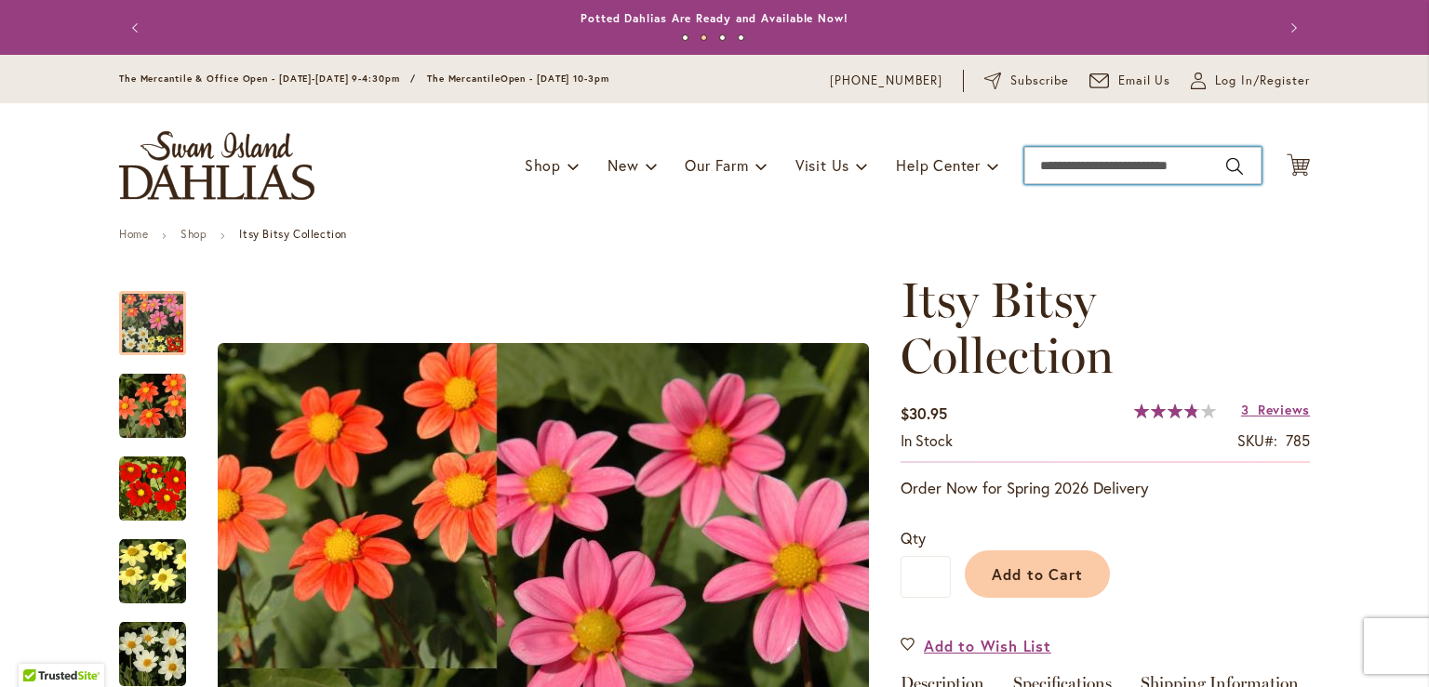
click at [1041, 167] on input "Search" at bounding box center [1142, 165] width 237 height 37
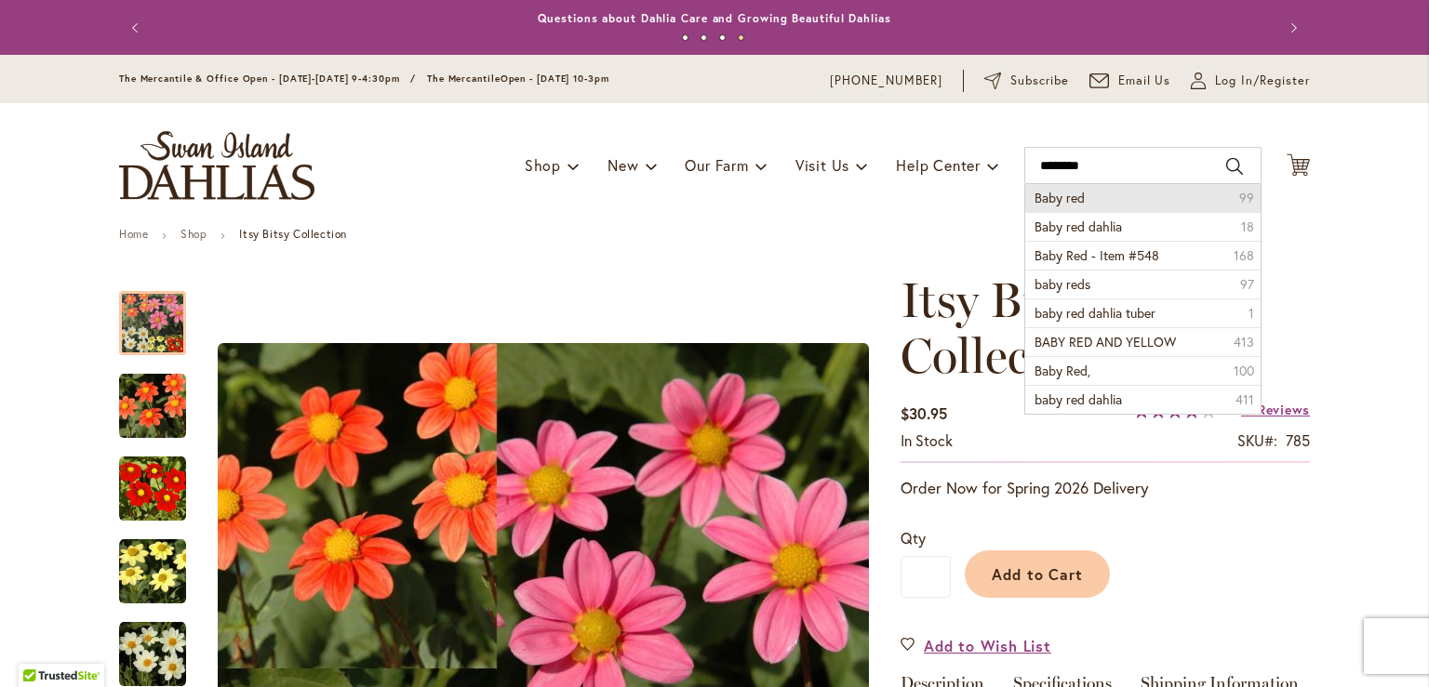
click at [1059, 195] on span "Baby red" at bounding box center [1059, 198] width 50 height 18
type input "********"
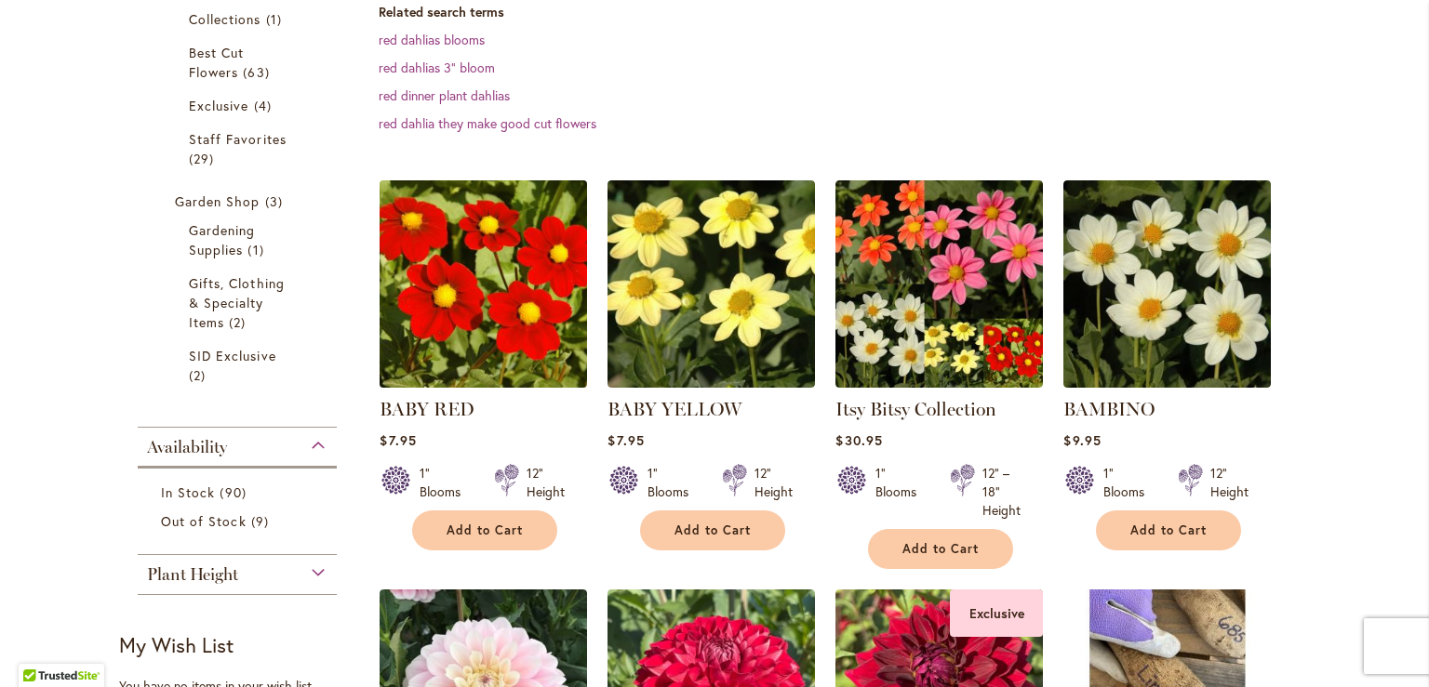
scroll to position [465, 0]
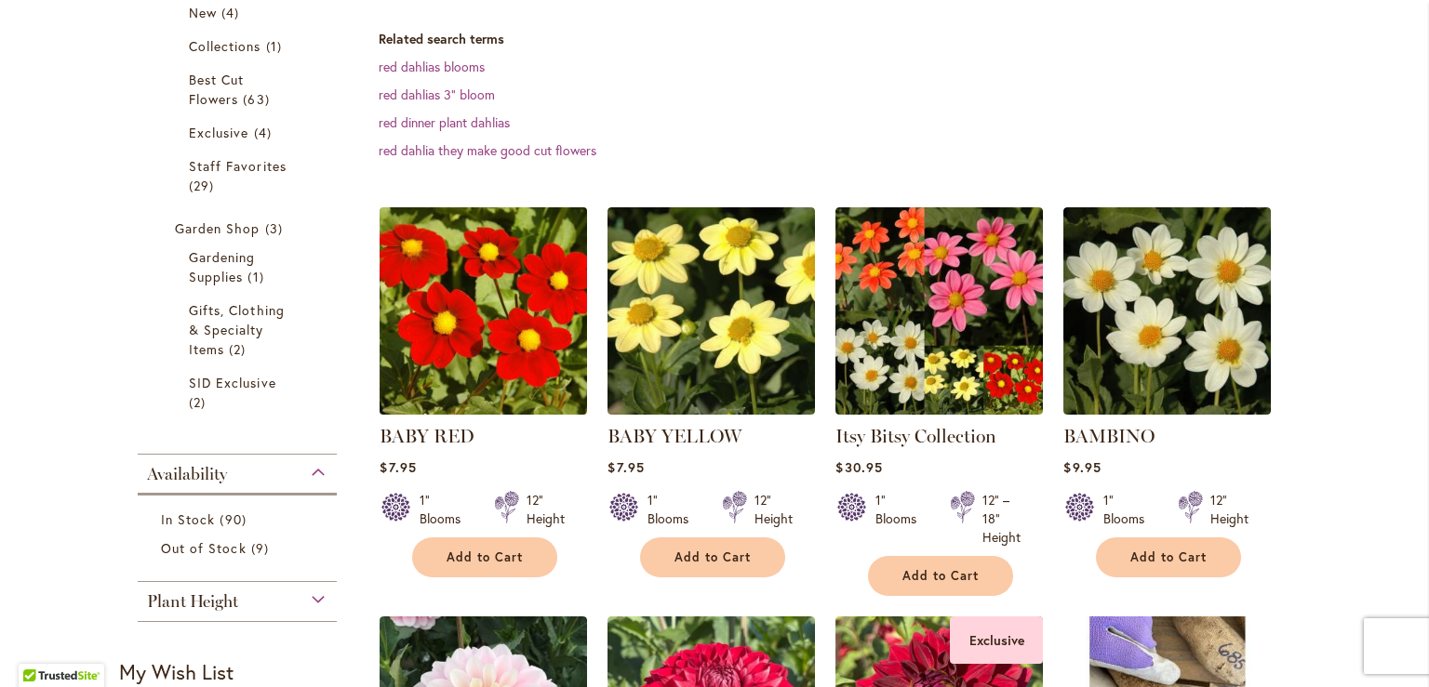
click at [507, 329] on img at bounding box center [484, 312] width 218 height 218
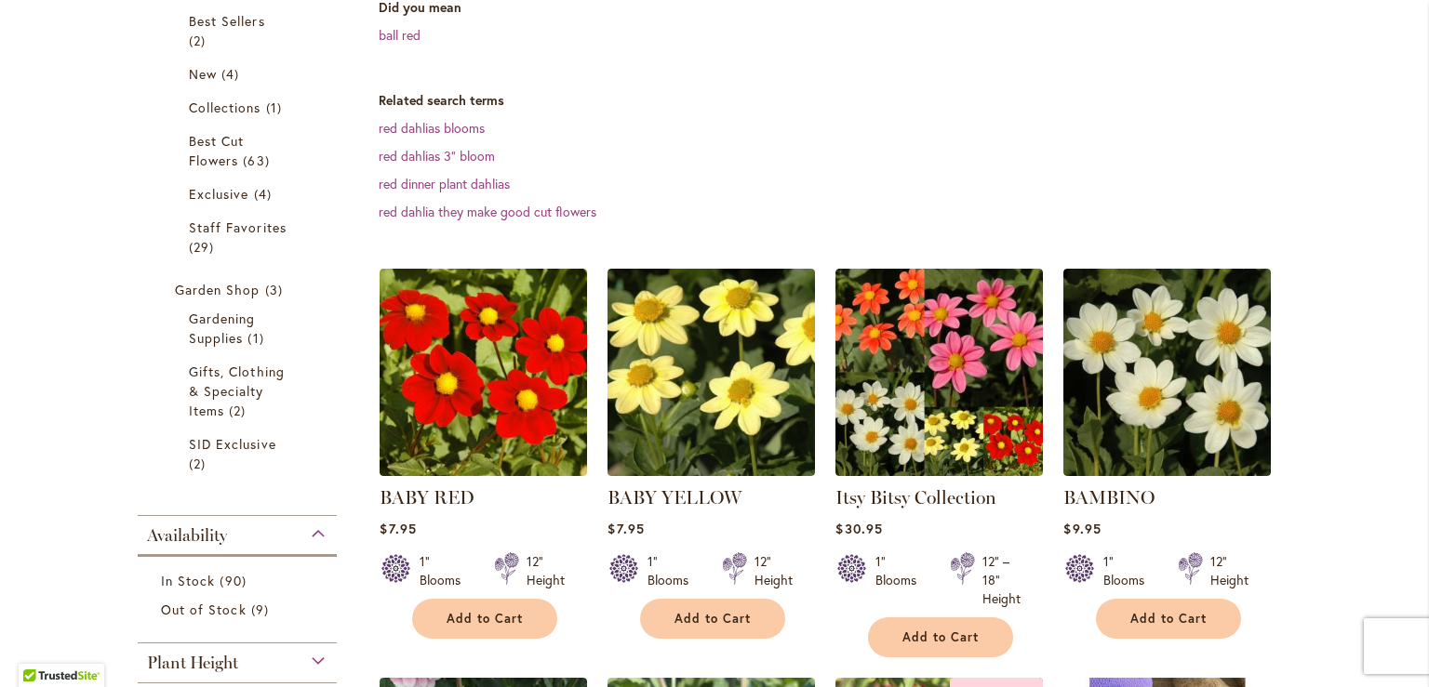
scroll to position [465, 0]
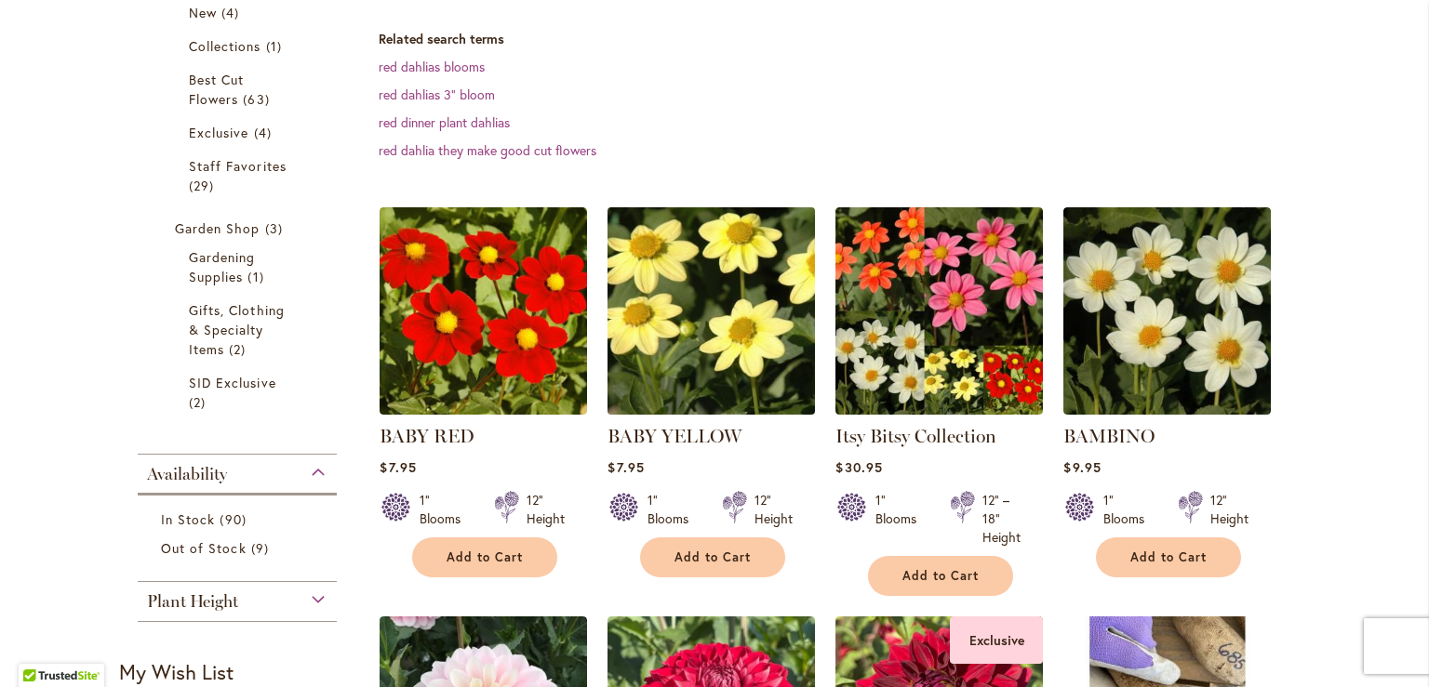
click at [703, 331] on img at bounding box center [712, 312] width 218 height 218
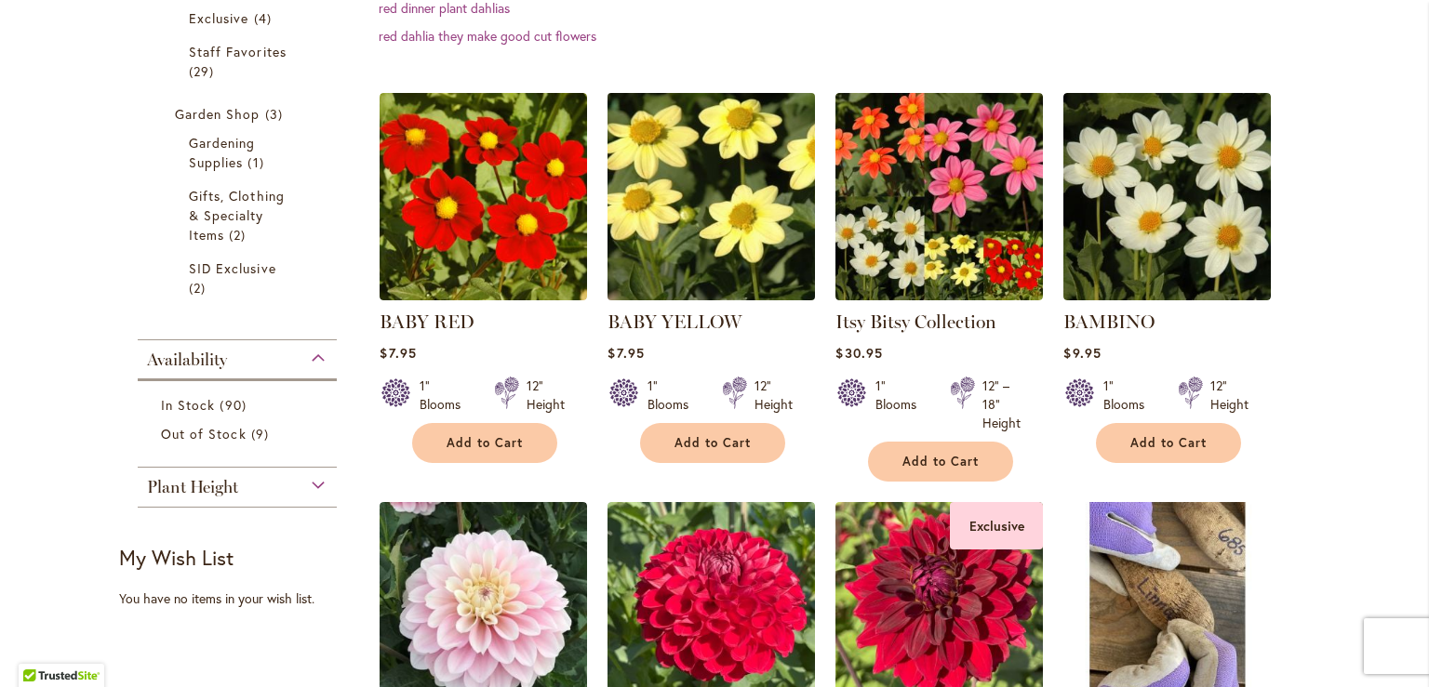
scroll to position [558, 0]
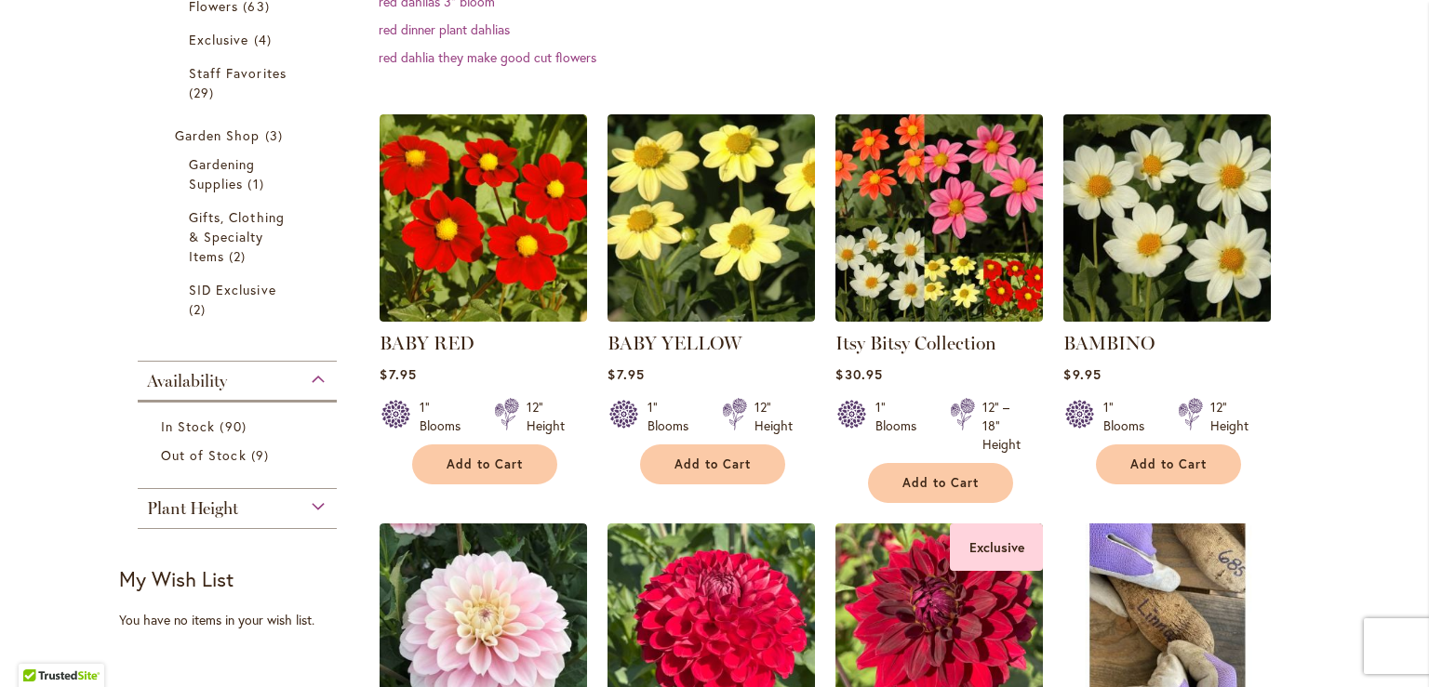
click at [1140, 252] on img at bounding box center [1168, 219] width 218 height 218
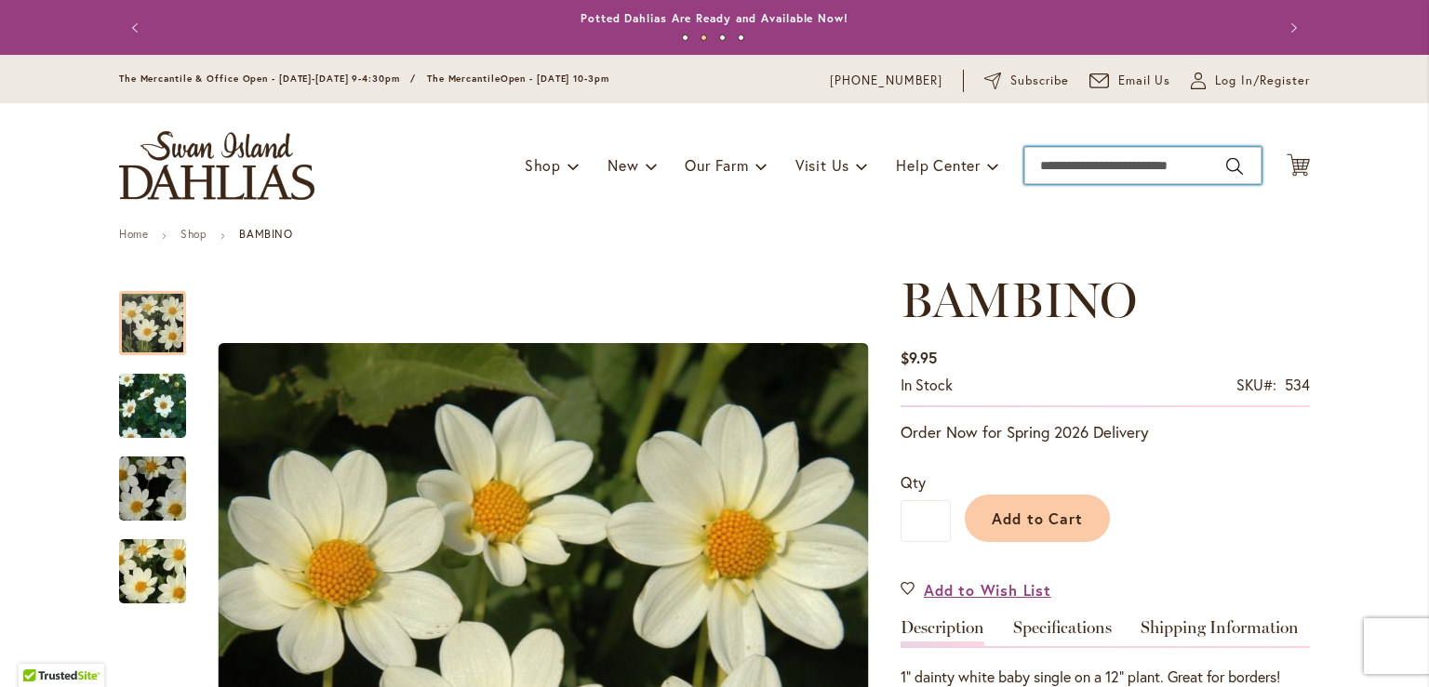
click at [1059, 164] on input "Search" at bounding box center [1142, 165] width 237 height 37
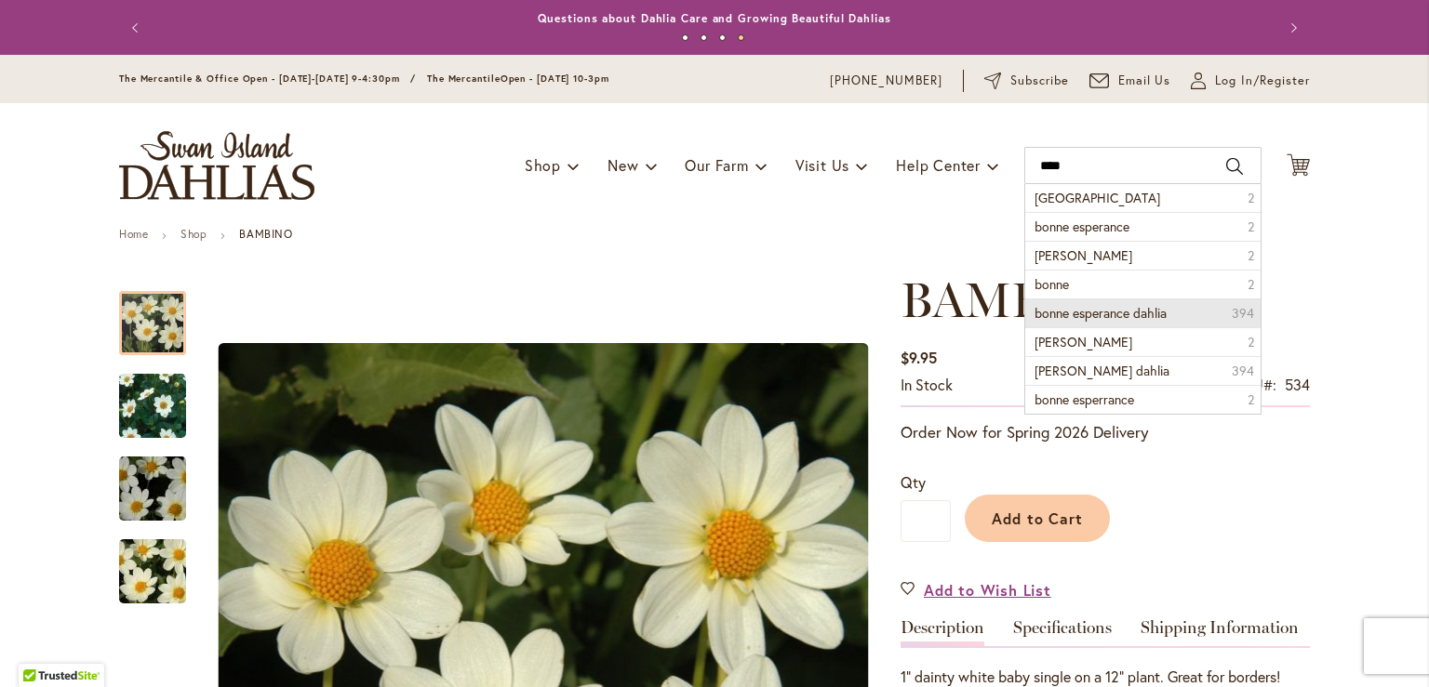
click at [1094, 310] on span "bonne esperance dahlia" at bounding box center [1100, 313] width 132 height 18
type input "**********"
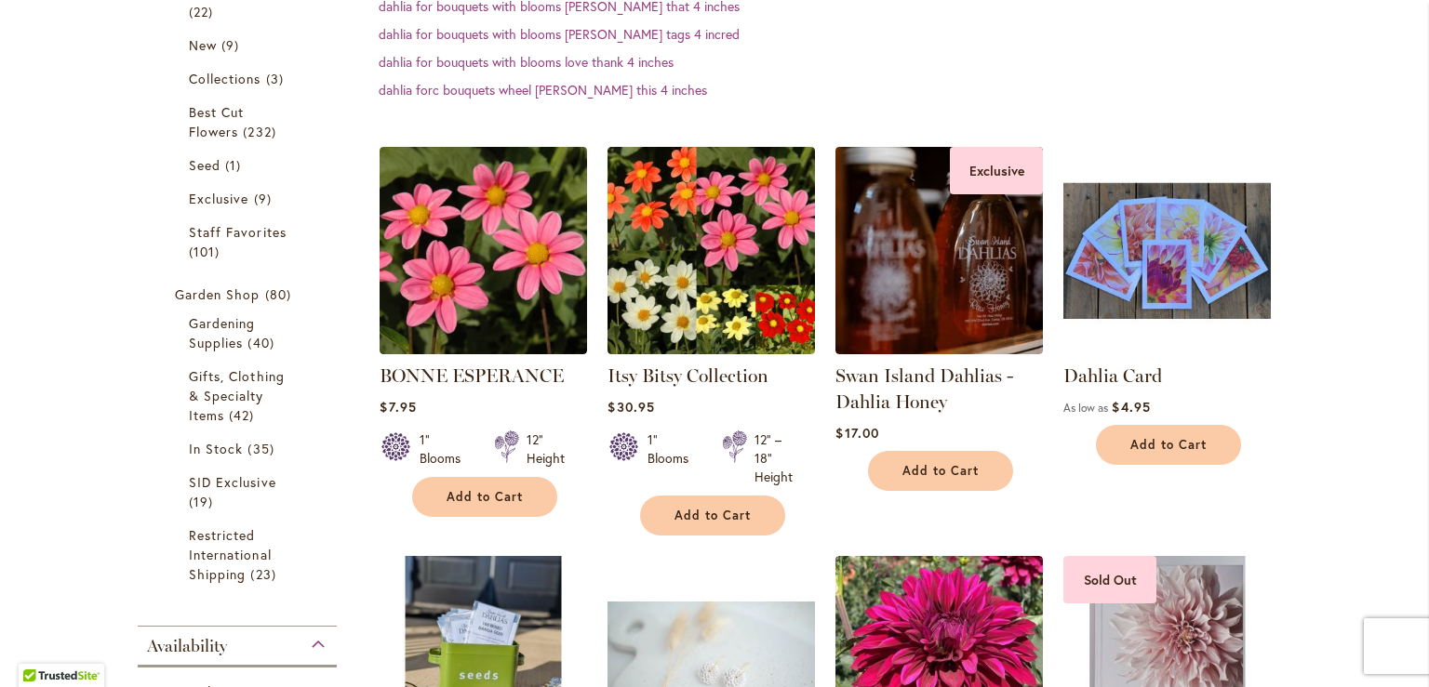
scroll to position [465, 0]
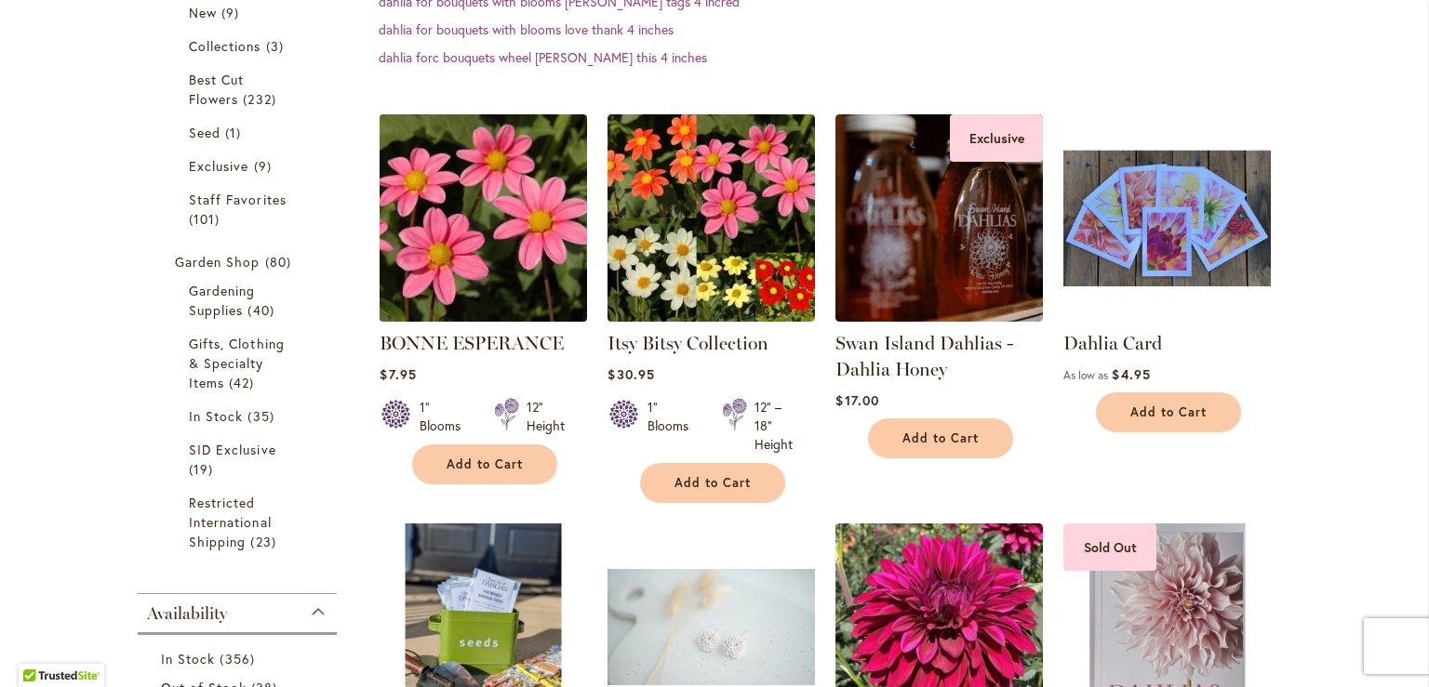
click at [461, 247] on img at bounding box center [484, 219] width 218 height 218
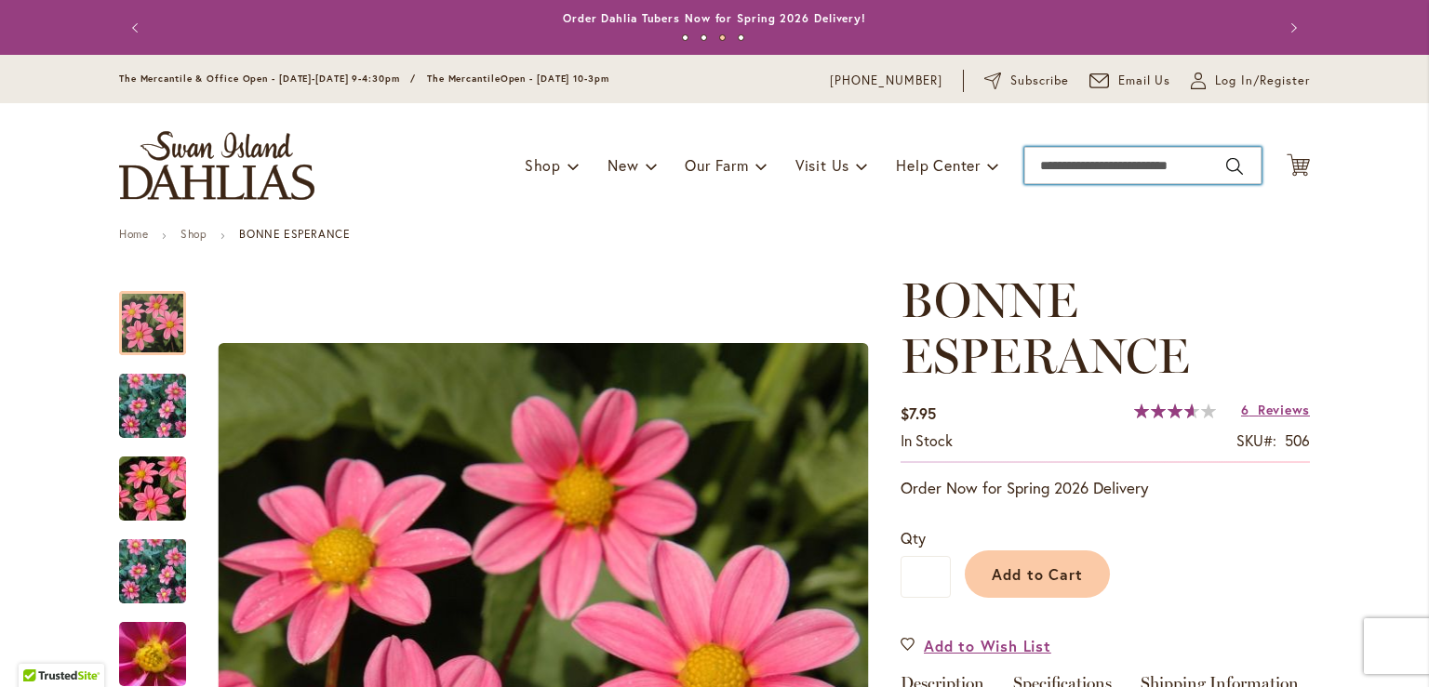
click at [1038, 167] on input "Search" at bounding box center [1142, 165] width 237 height 37
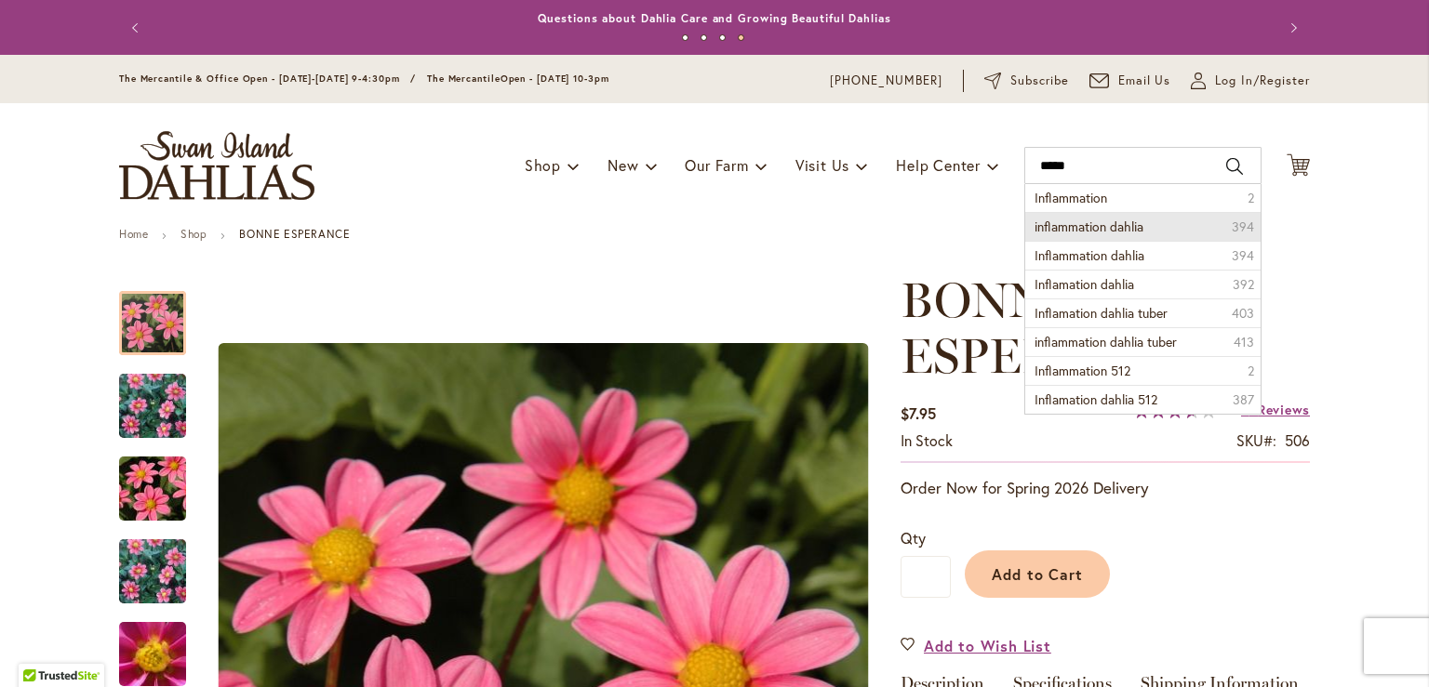
click at [1068, 228] on span "inflammation dahlia" at bounding box center [1088, 227] width 109 height 18
type input "**********"
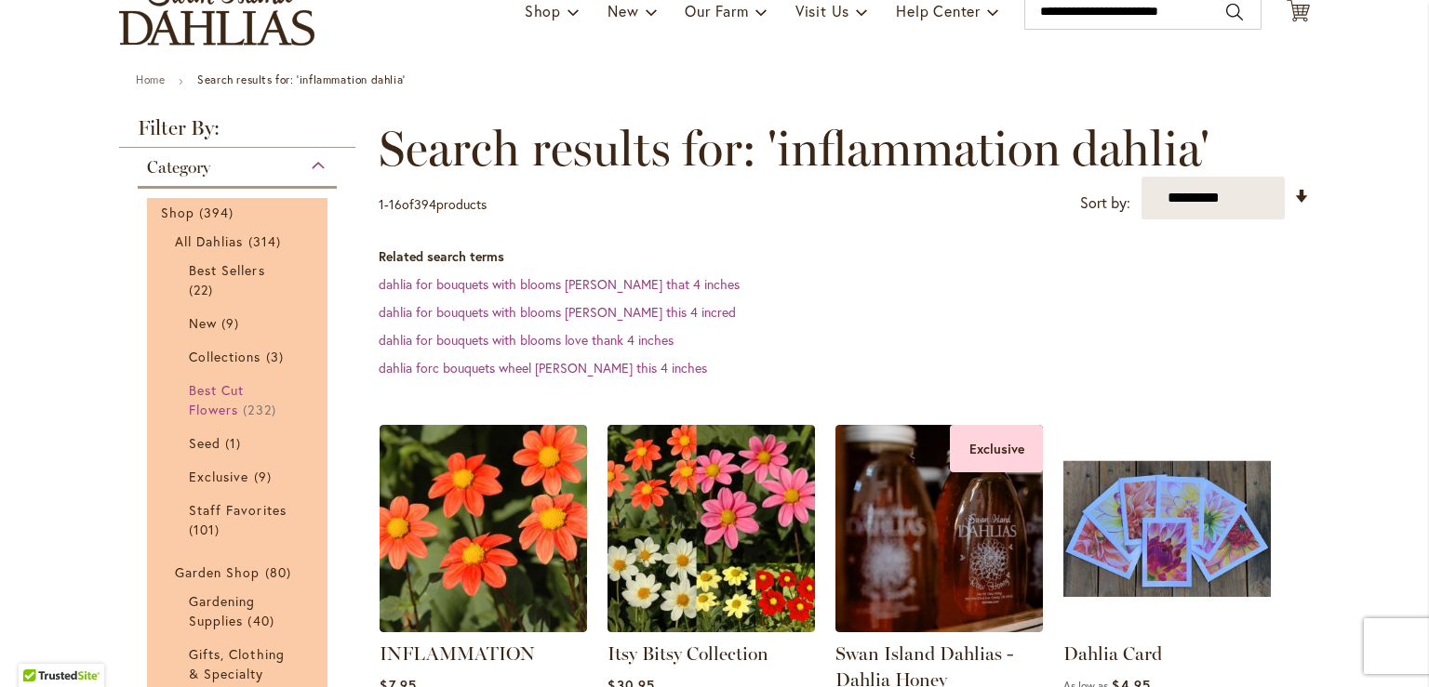
scroll to position [279, 0]
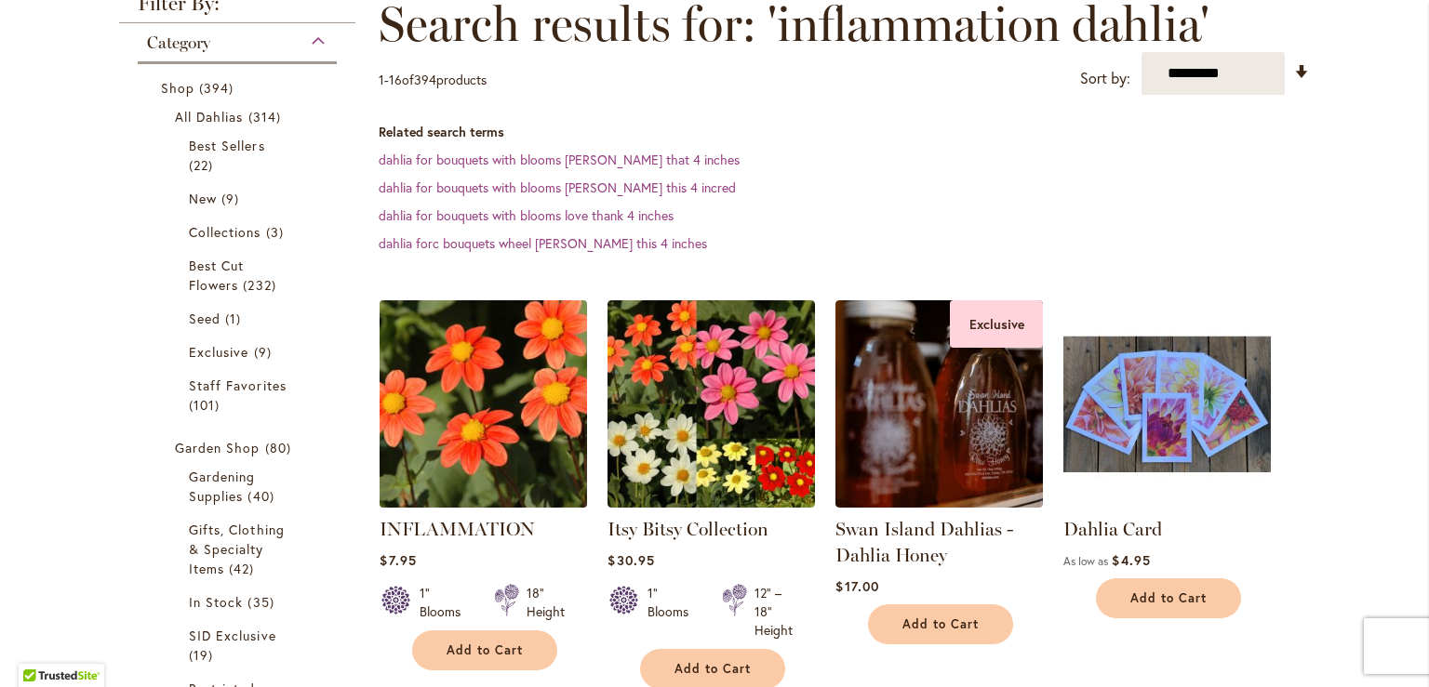
click at [439, 397] on img at bounding box center [484, 405] width 218 height 218
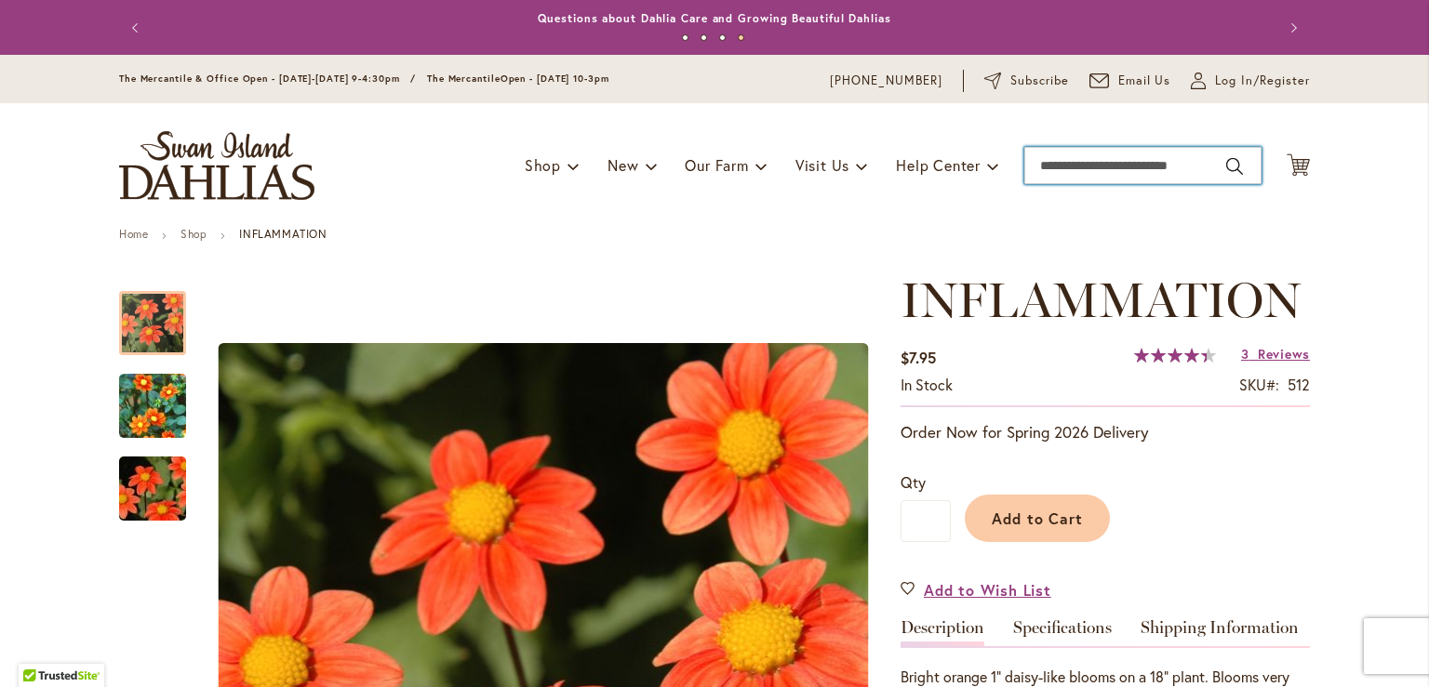
click at [1058, 163] on input "Search" at bounding box center [1142, 165] width 237 height 37
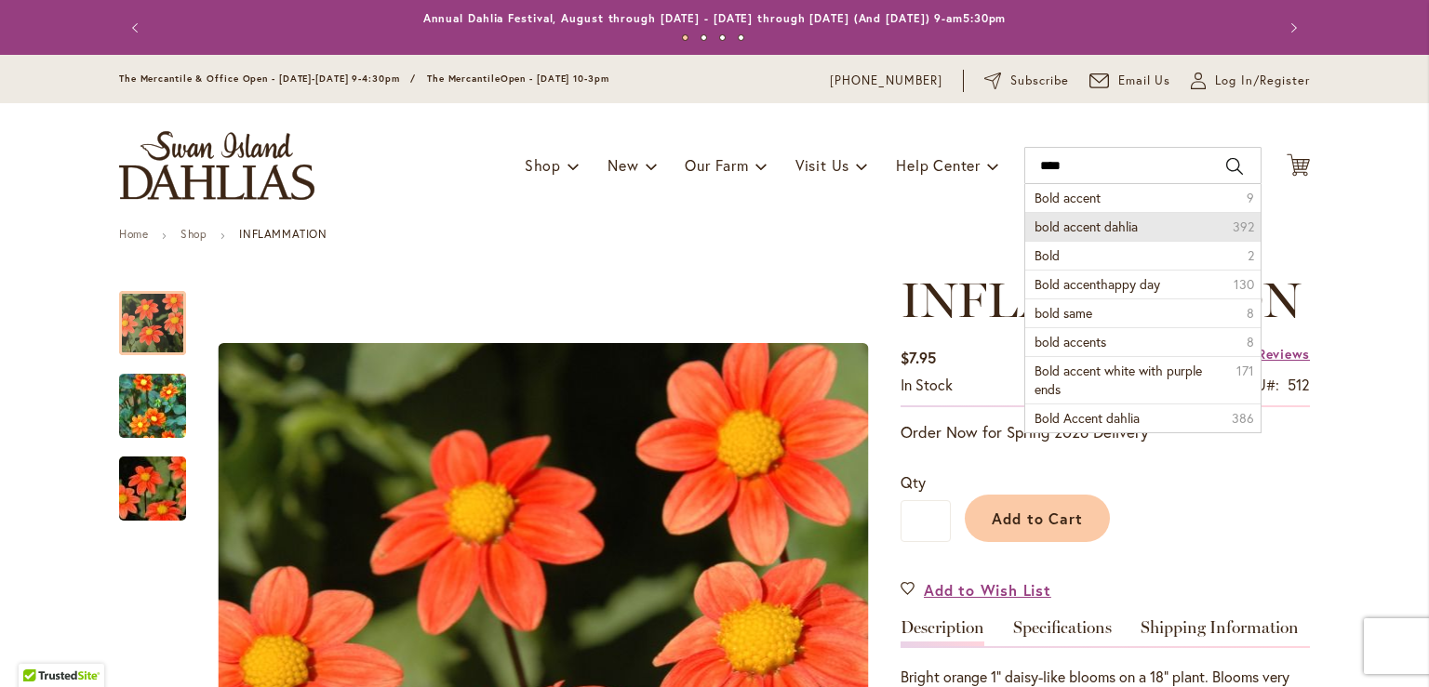
click at [1059, 227] on span "bold accent dahlia" at bounding box center [1085, 227] width 103 height 18
type input "**********"
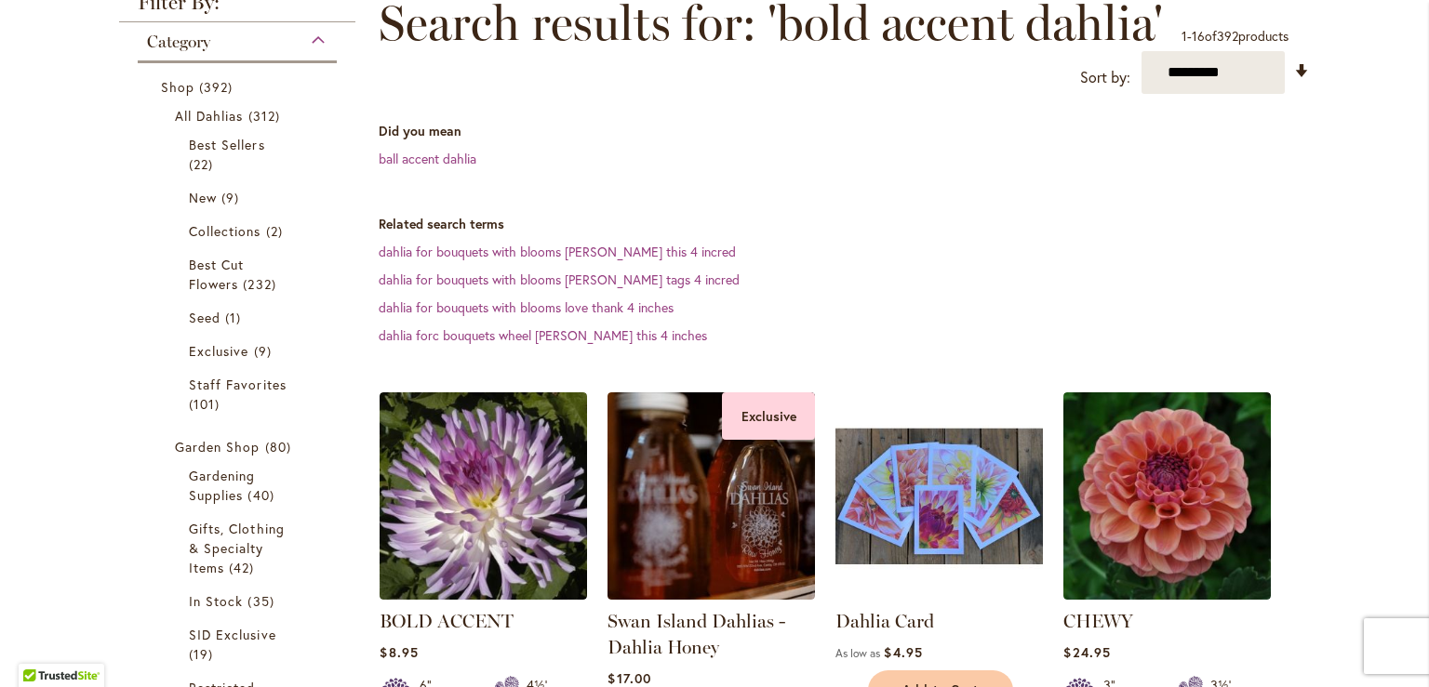
scroll to position [372, 0]
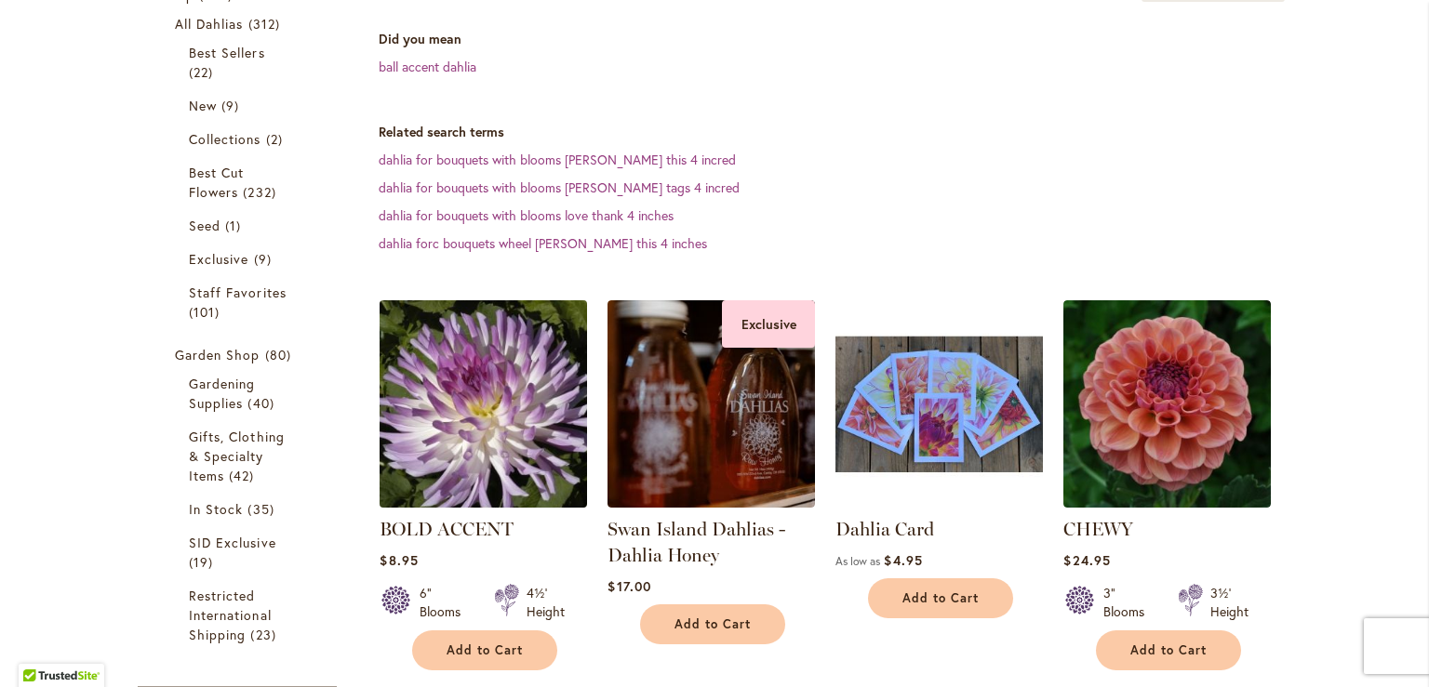
click at [458, 413] on img at bounding box center [484, 405] width 218 height 218
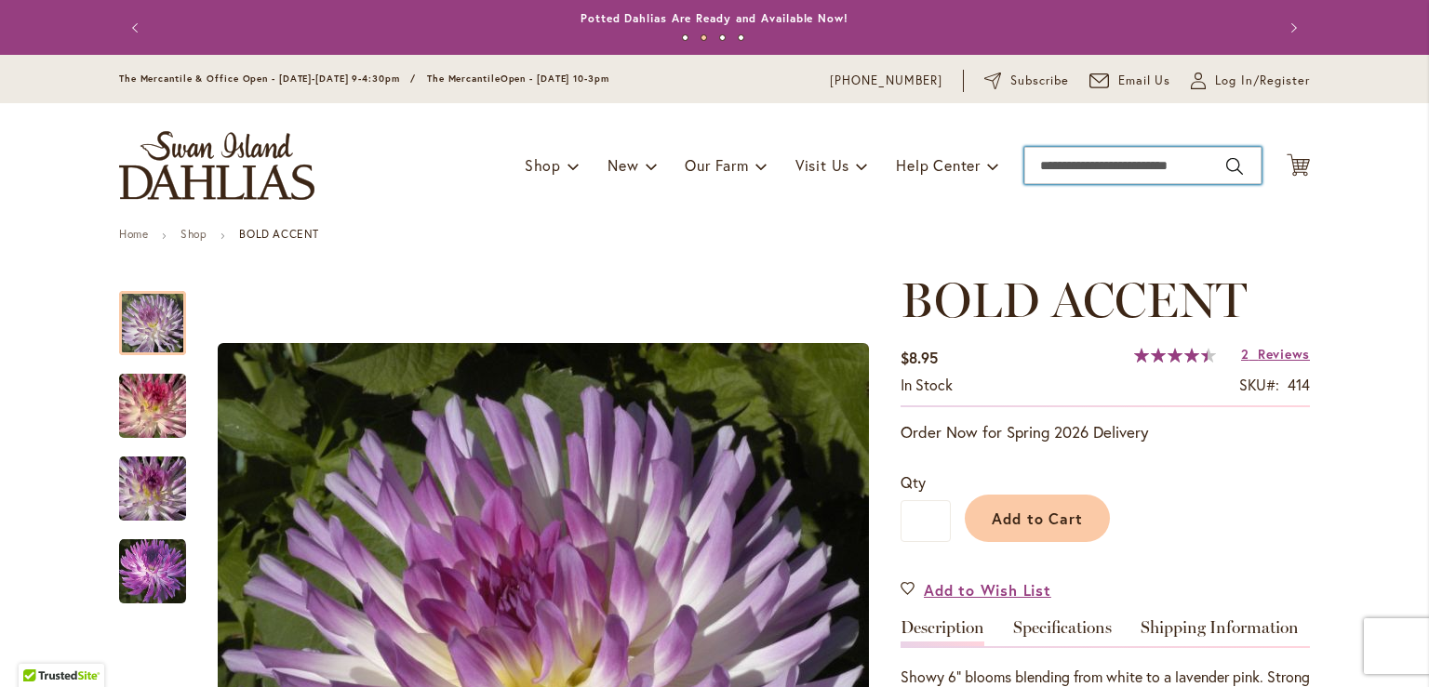
click at [1059, 164] on input "Search" at bounding box center [1142, 165] width 237 height 37
click at [1046, 167] on input "Search" at bounding box center [1142, 165] width 237 height 37
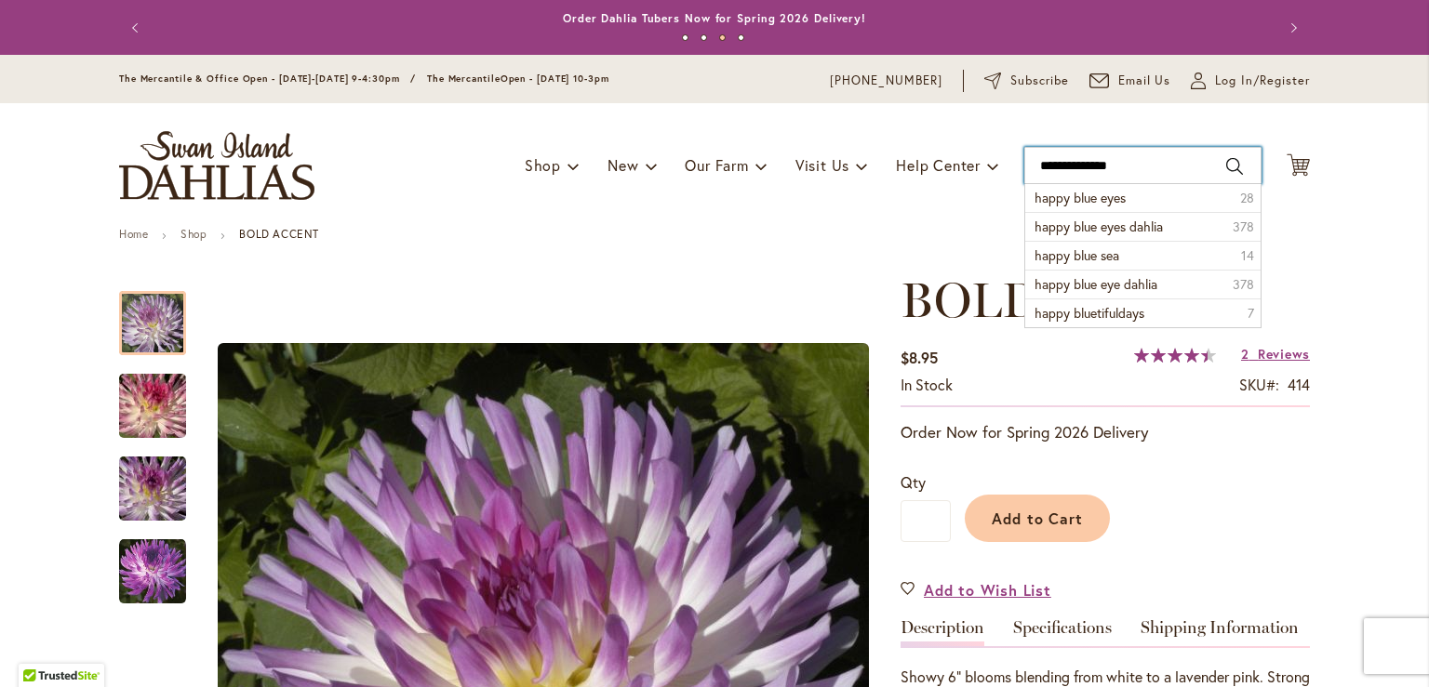
type input "**********"
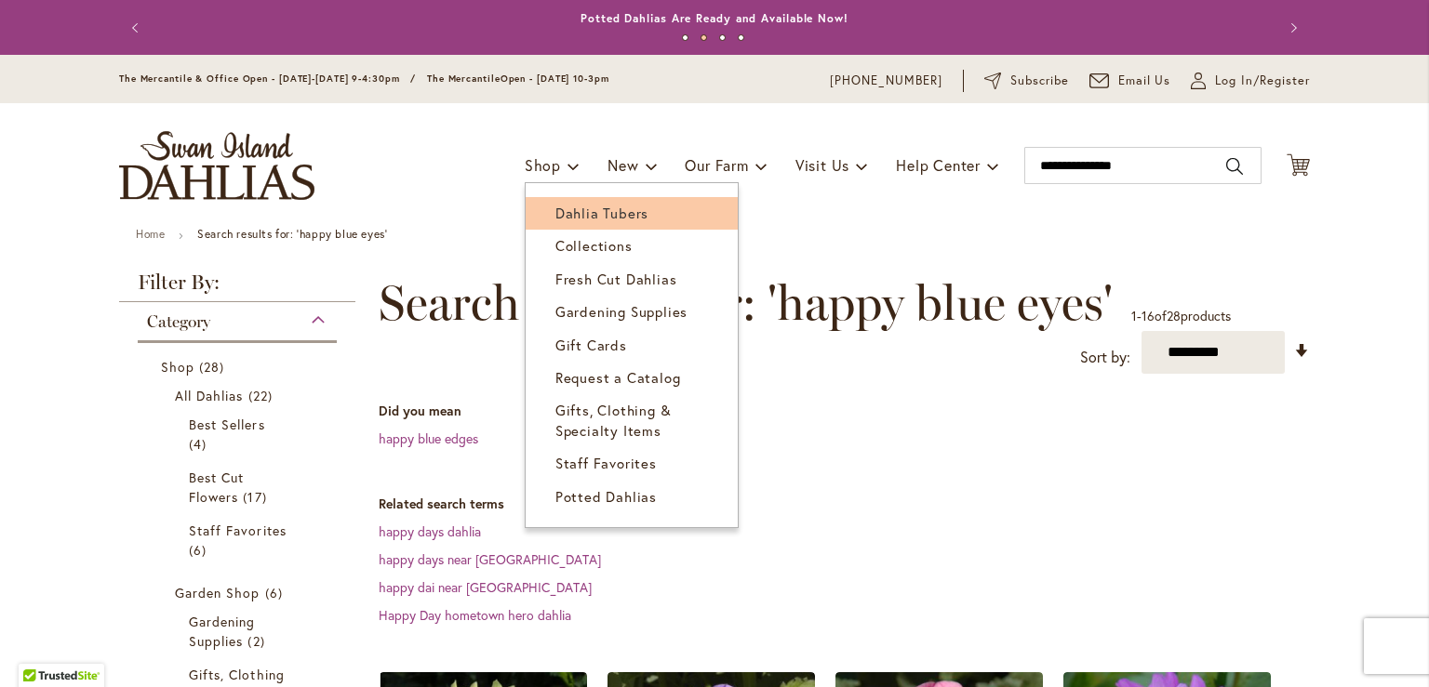
click at [559, 208] on span "Dahlia Tubers" at bounding box center [601, 213] width 93 height 19
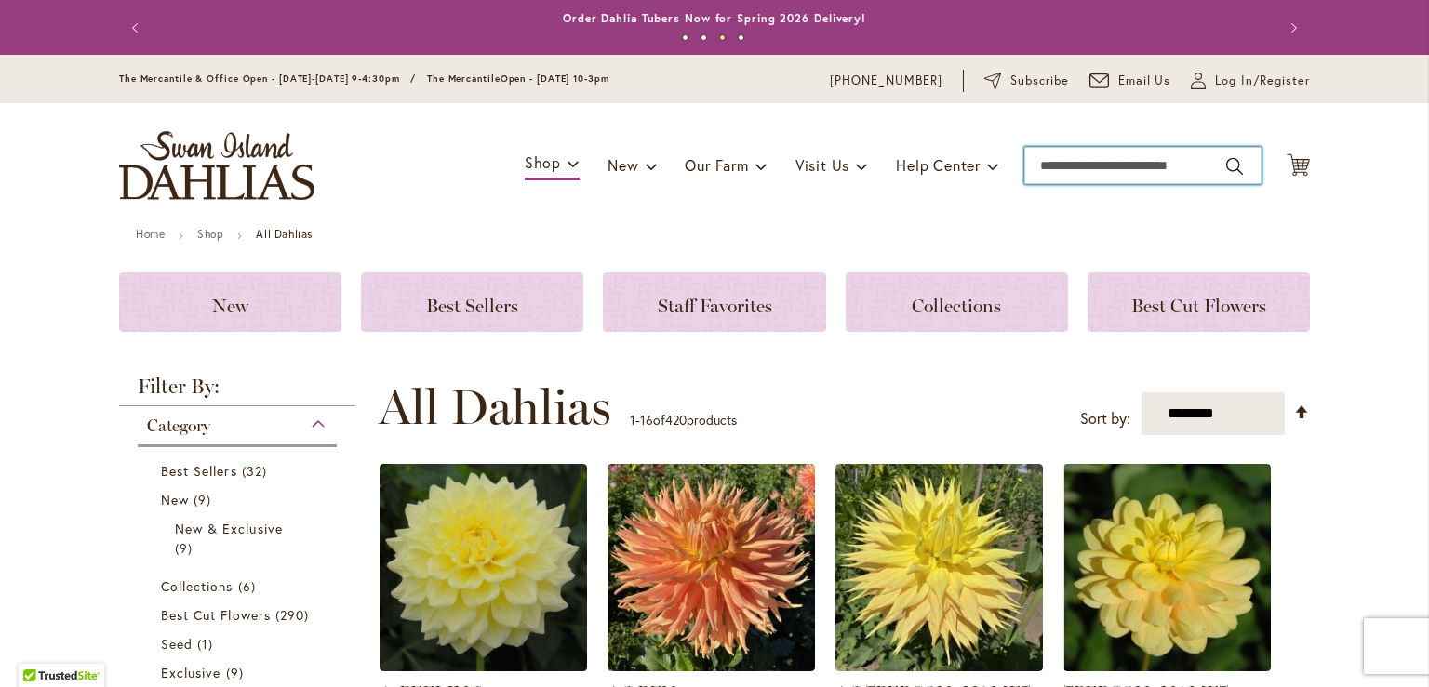
click at [1045, 167] on input "Search" at bounding box center [1142, 165] width 237 height 37
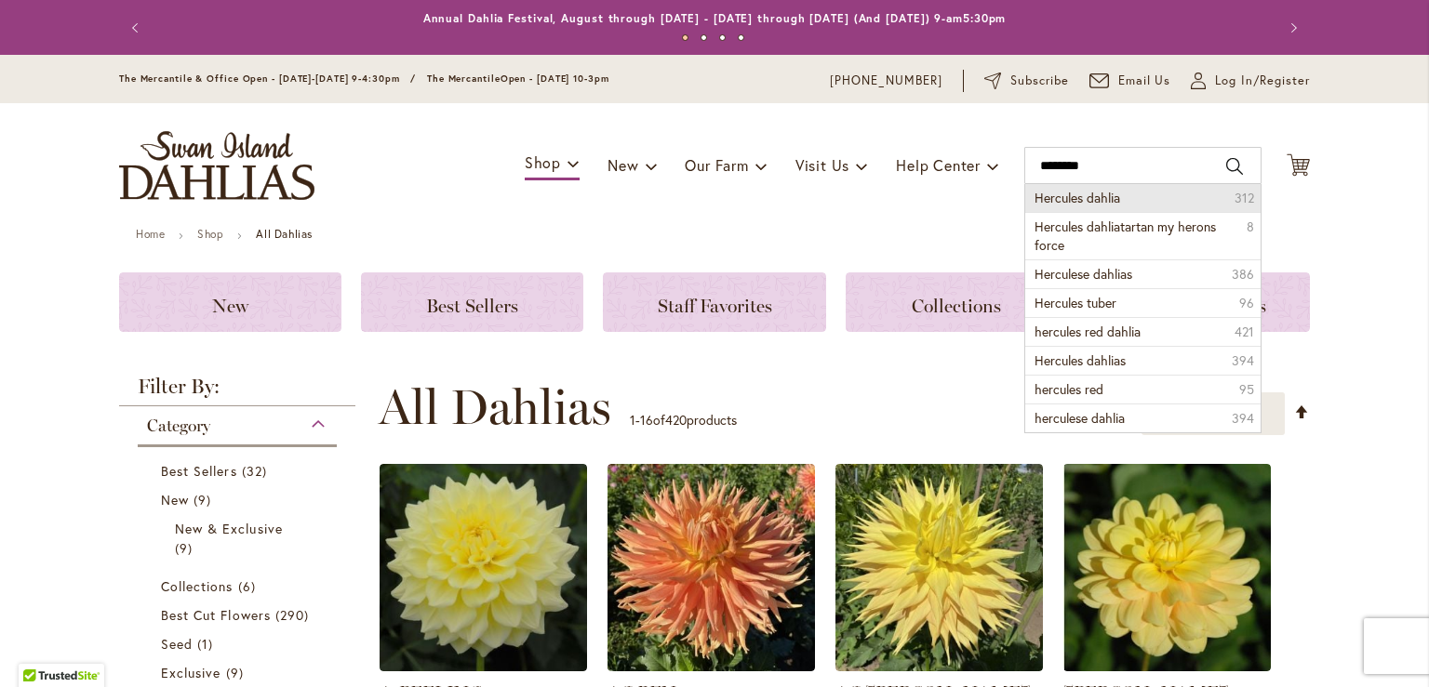
click at [1058, 193] on span "Hercules dahlia" at bounding box center [1077, 198] width 86 height 18
type input "**********"
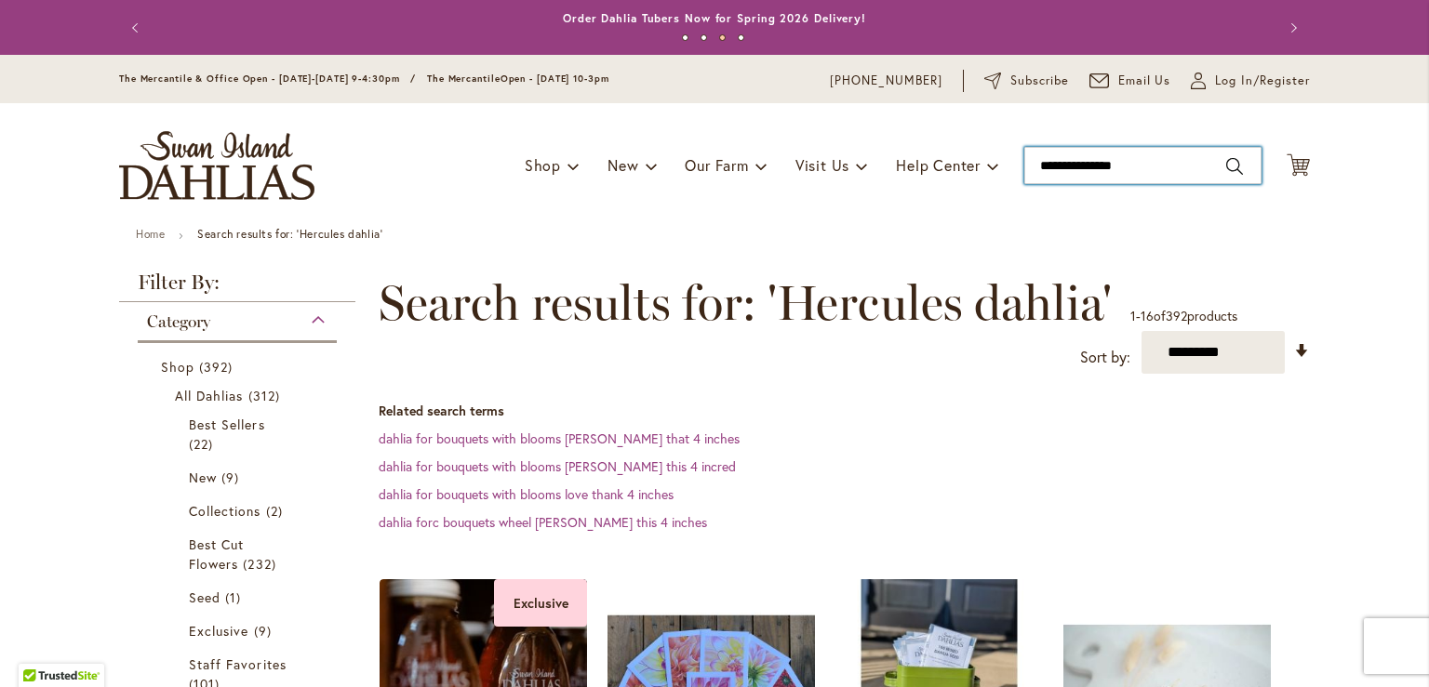
click at [1130, 167] on input "**********" at bounding box center [1142, 165] width 237 height 37
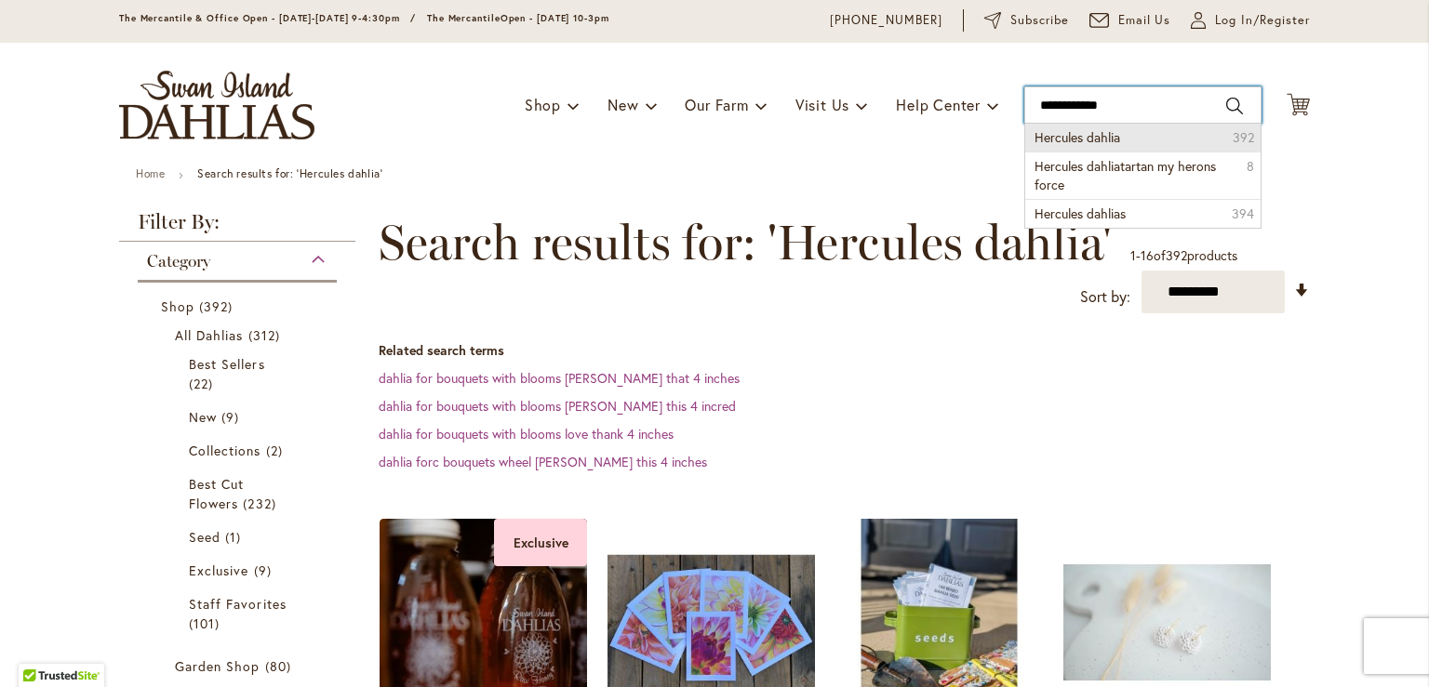
scroll to position [93, 0]
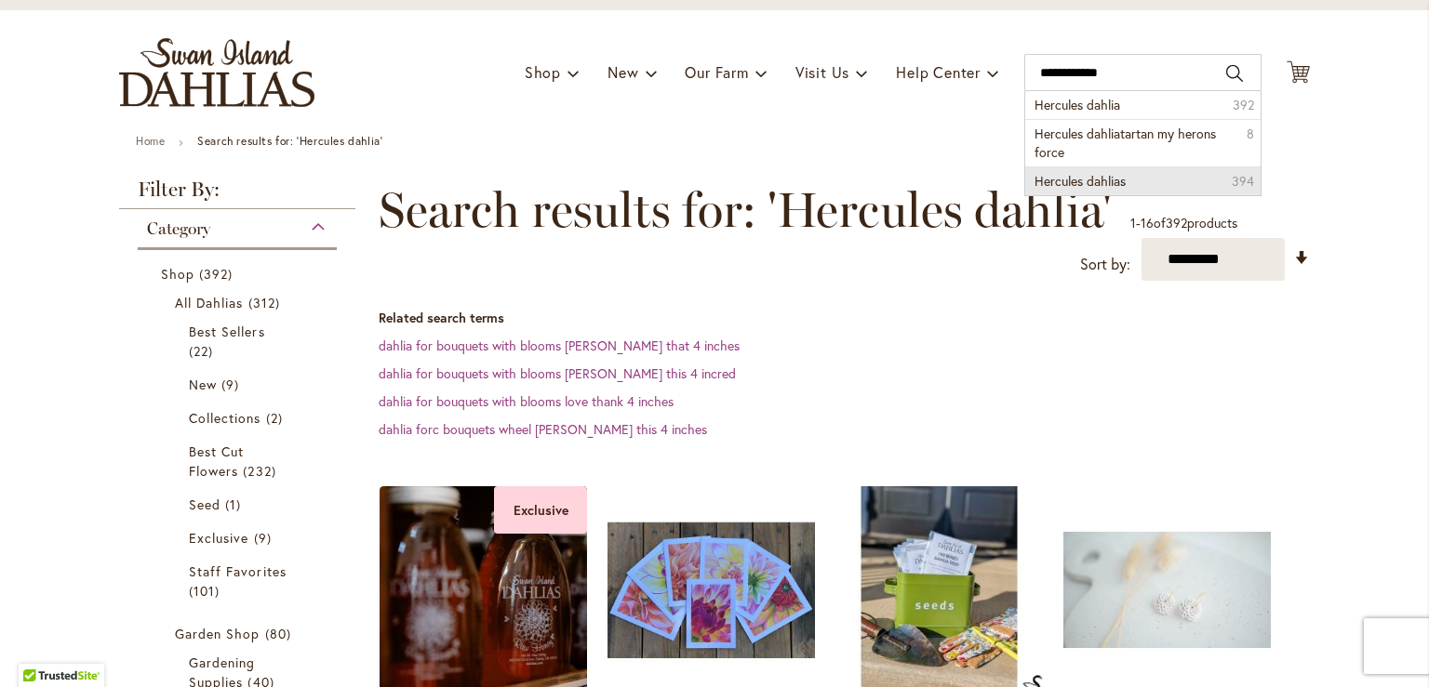
click at [1072, 179] on span "Hercules dahlias" at bounding box center [1079, 181] width 91 height 18
type input "**********"
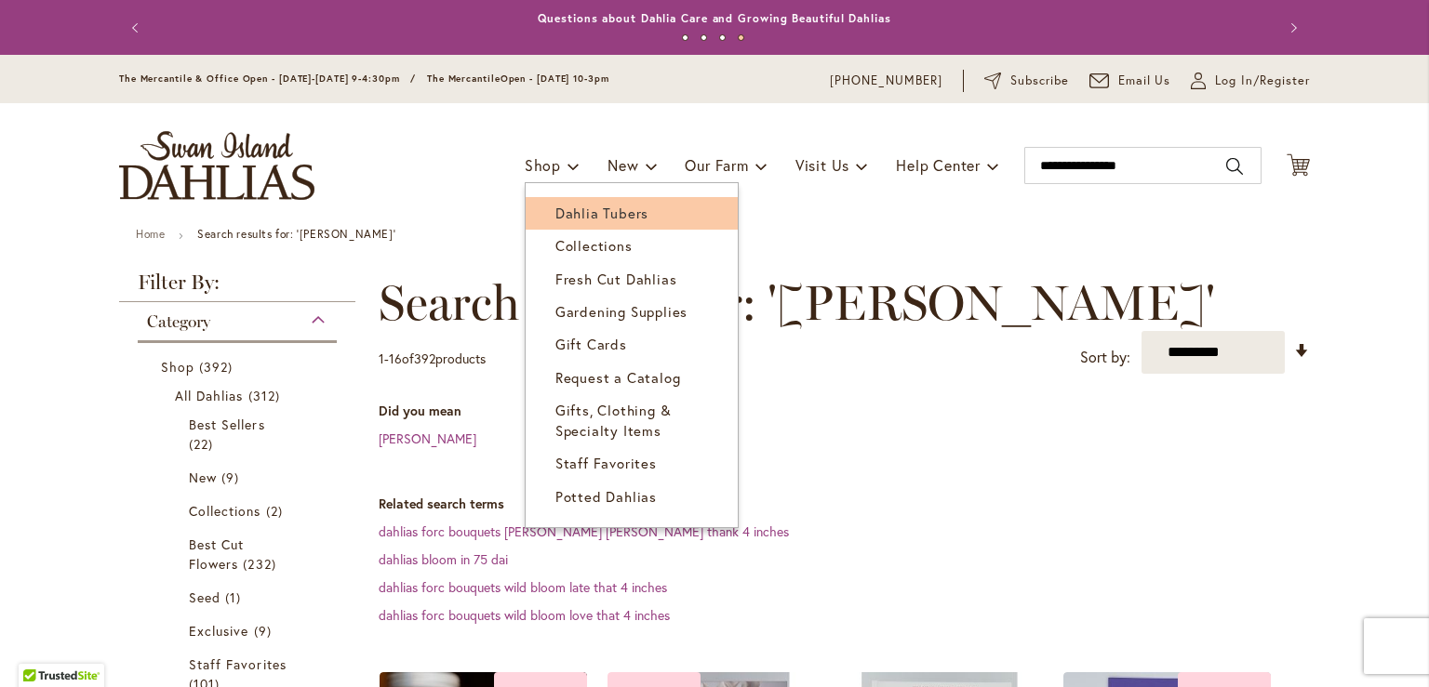
click at [565, 205] on span "Dahlia Tubers" at bounding box center [601, 213] width 93 height 19
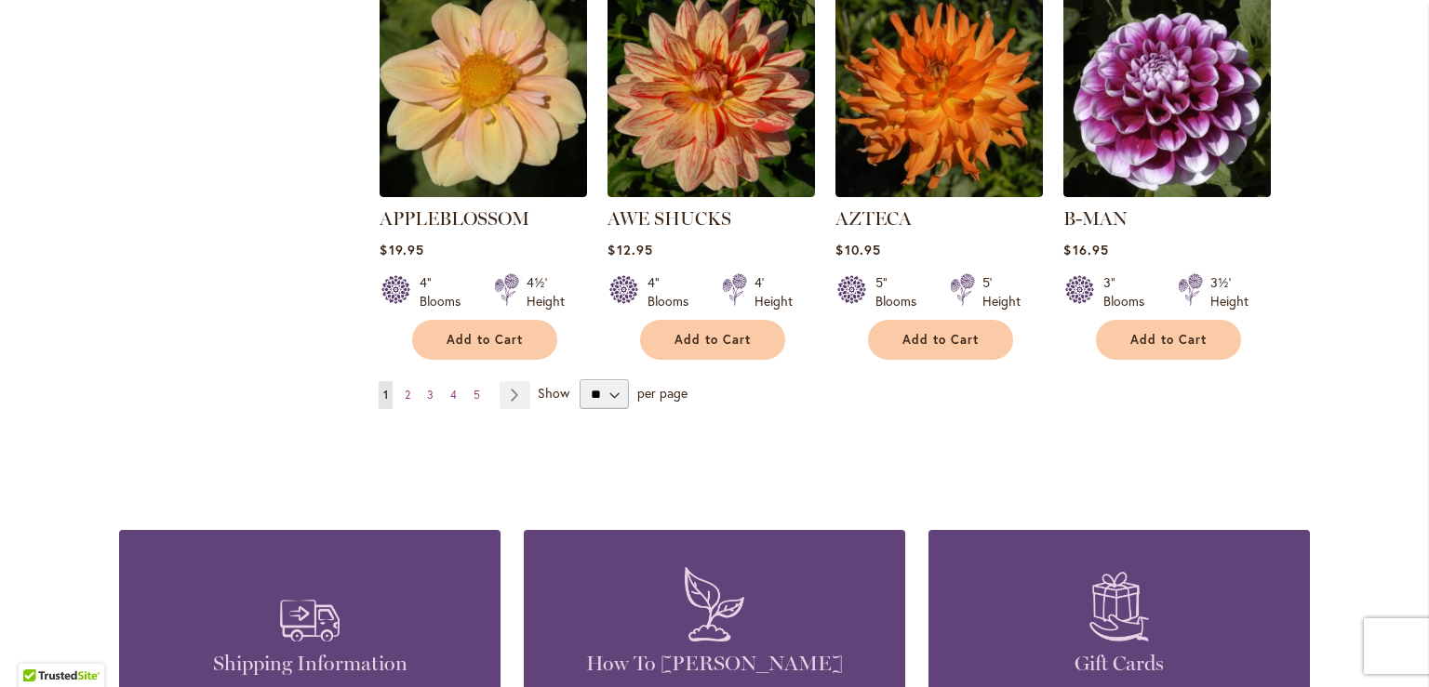
scroll to position [1674, 0]
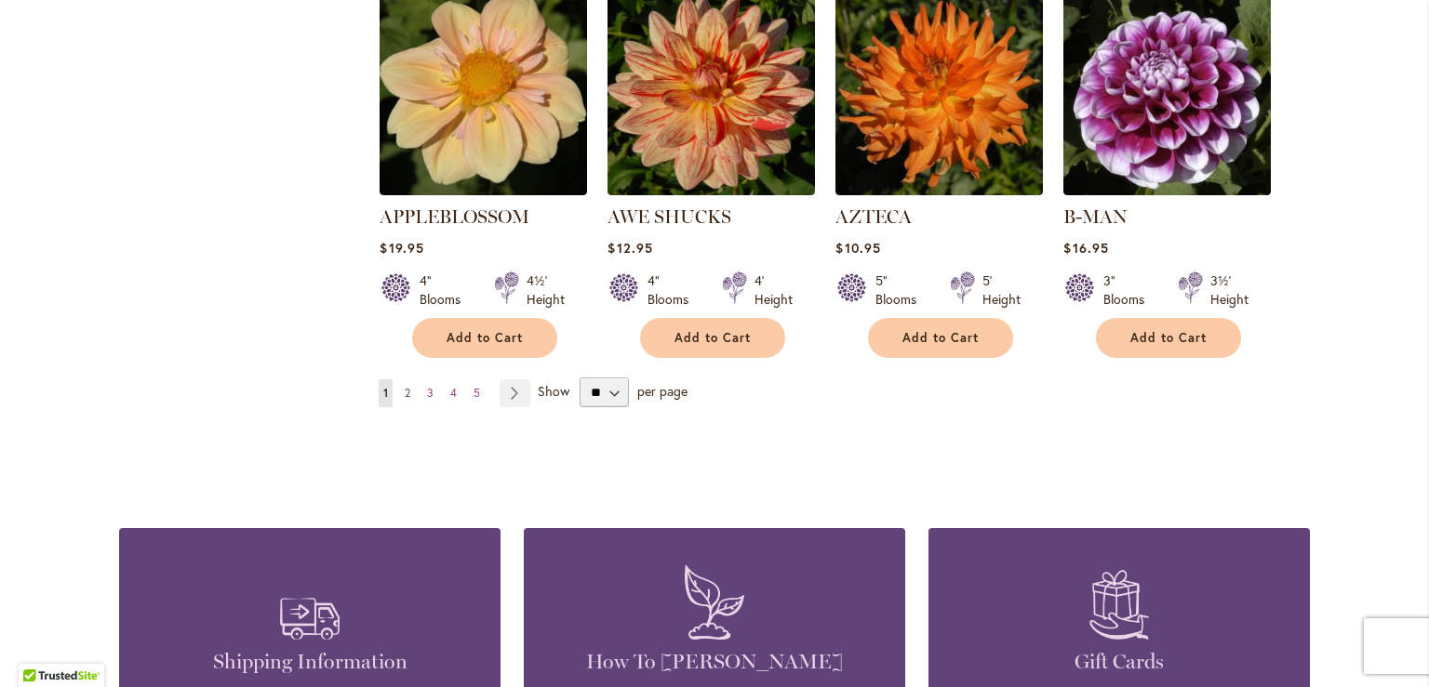
click at [405, 386] on span "2" at bounding box center [408, 393] width 6 height 14
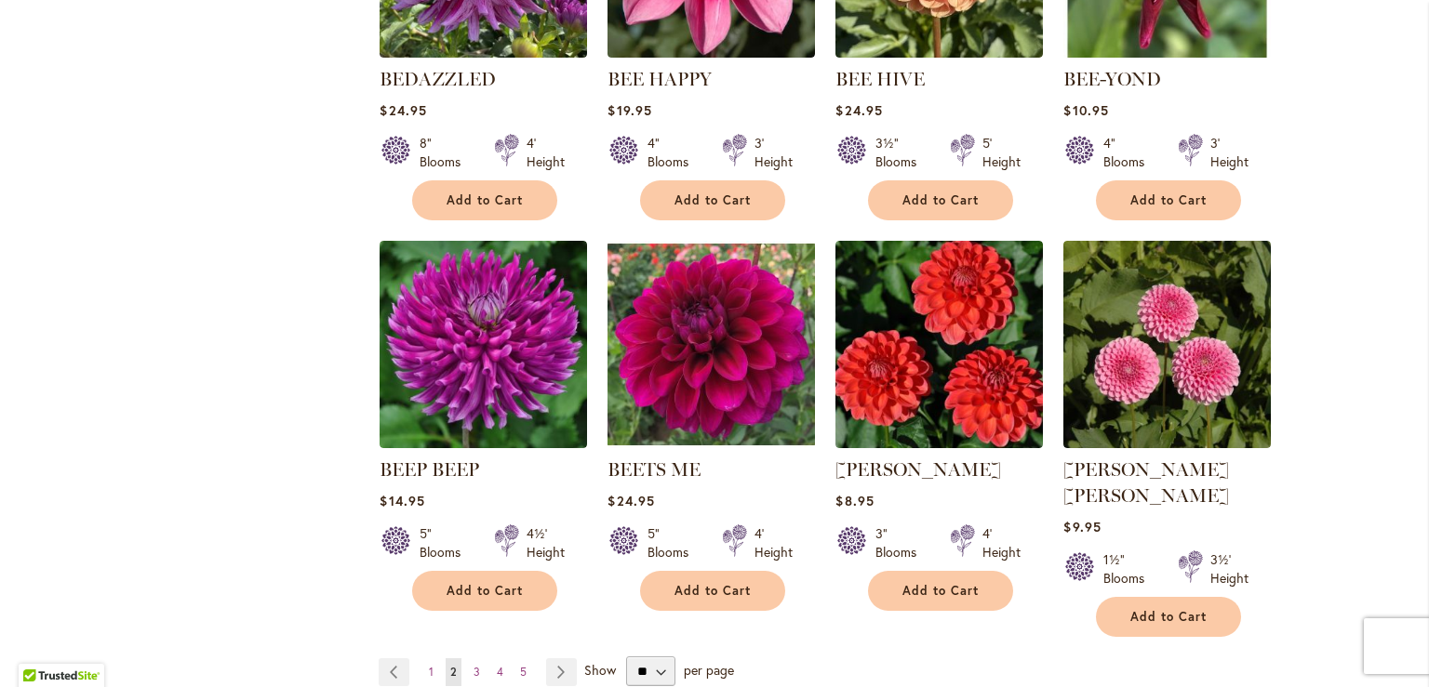
scroll to position [1488, 0]
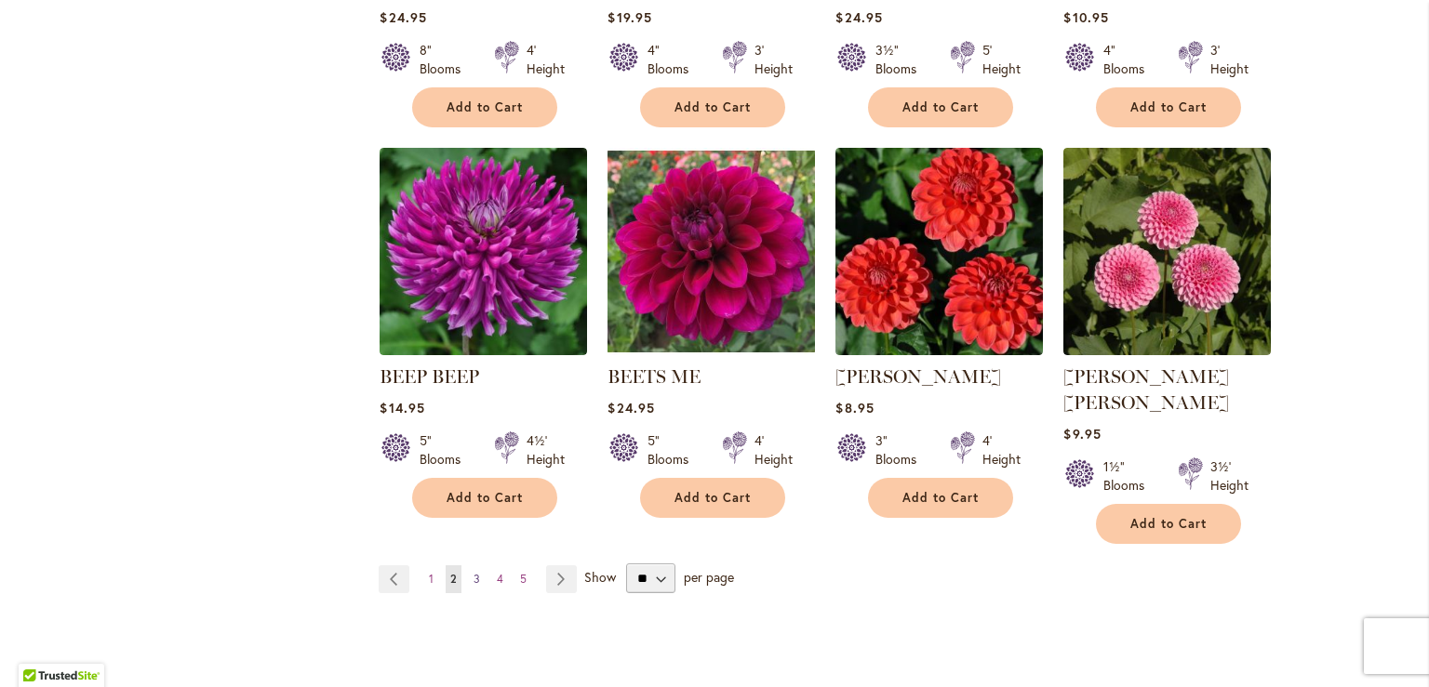
click at [473, 572] on span "3" at bounding box center [476, 579] width 7 height 14
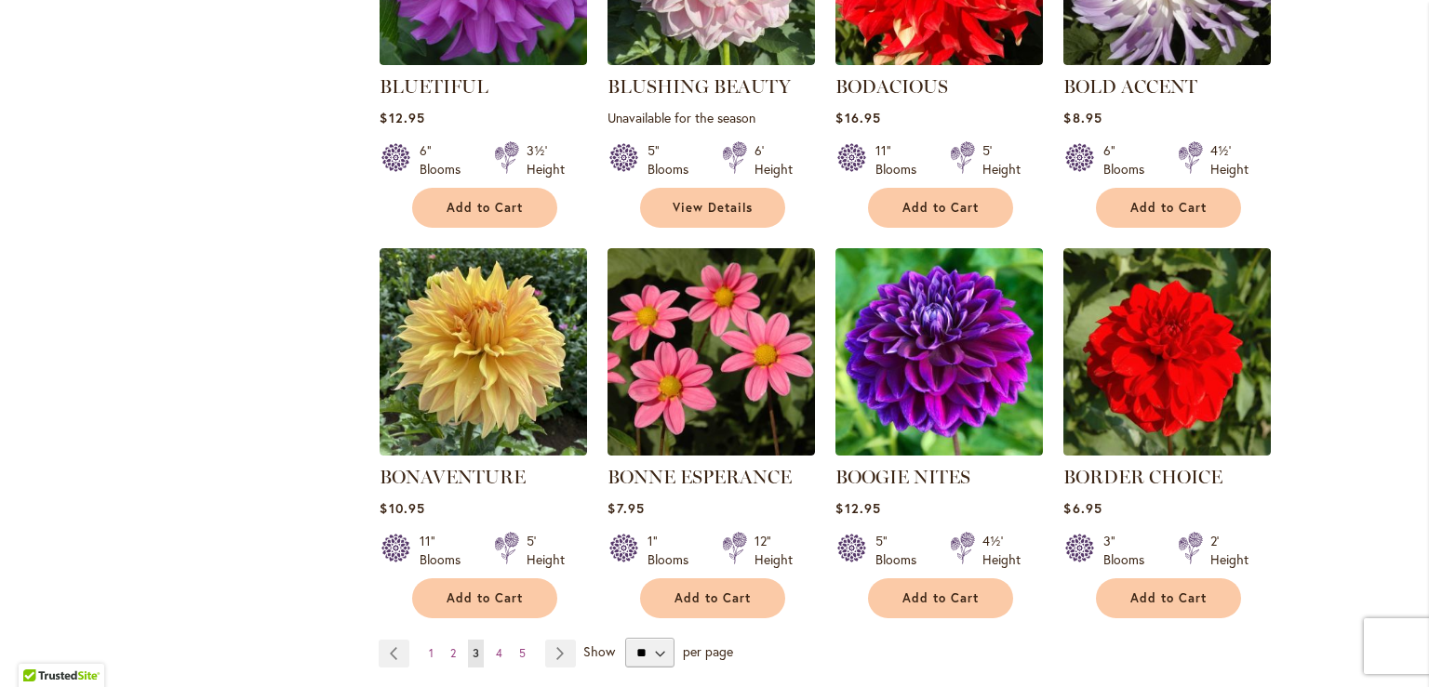
scroll to position [1488, 0]
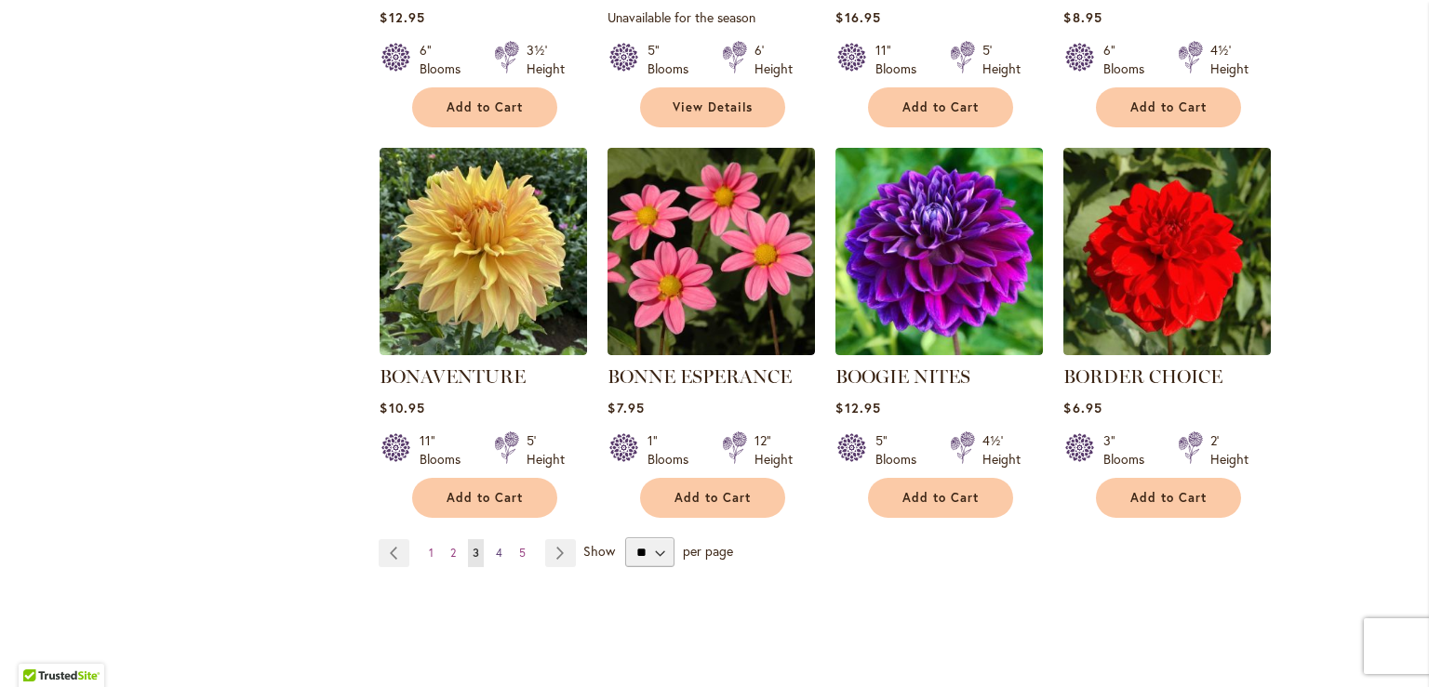
click at [496, 546] on span "4" at bounding box center [499, 553] width 7 height 14
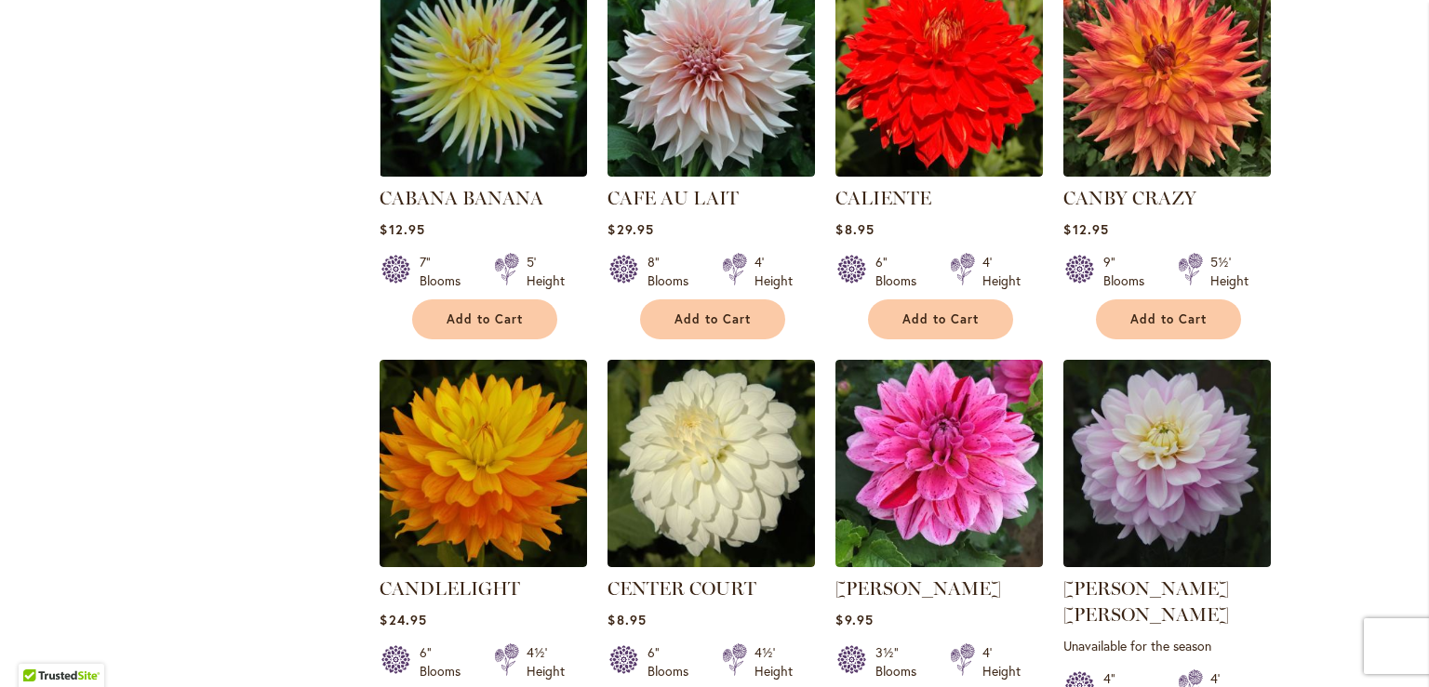
scroll to position [1395, 0]
